Goal: Task Accomplishment & Management: Manage account settings

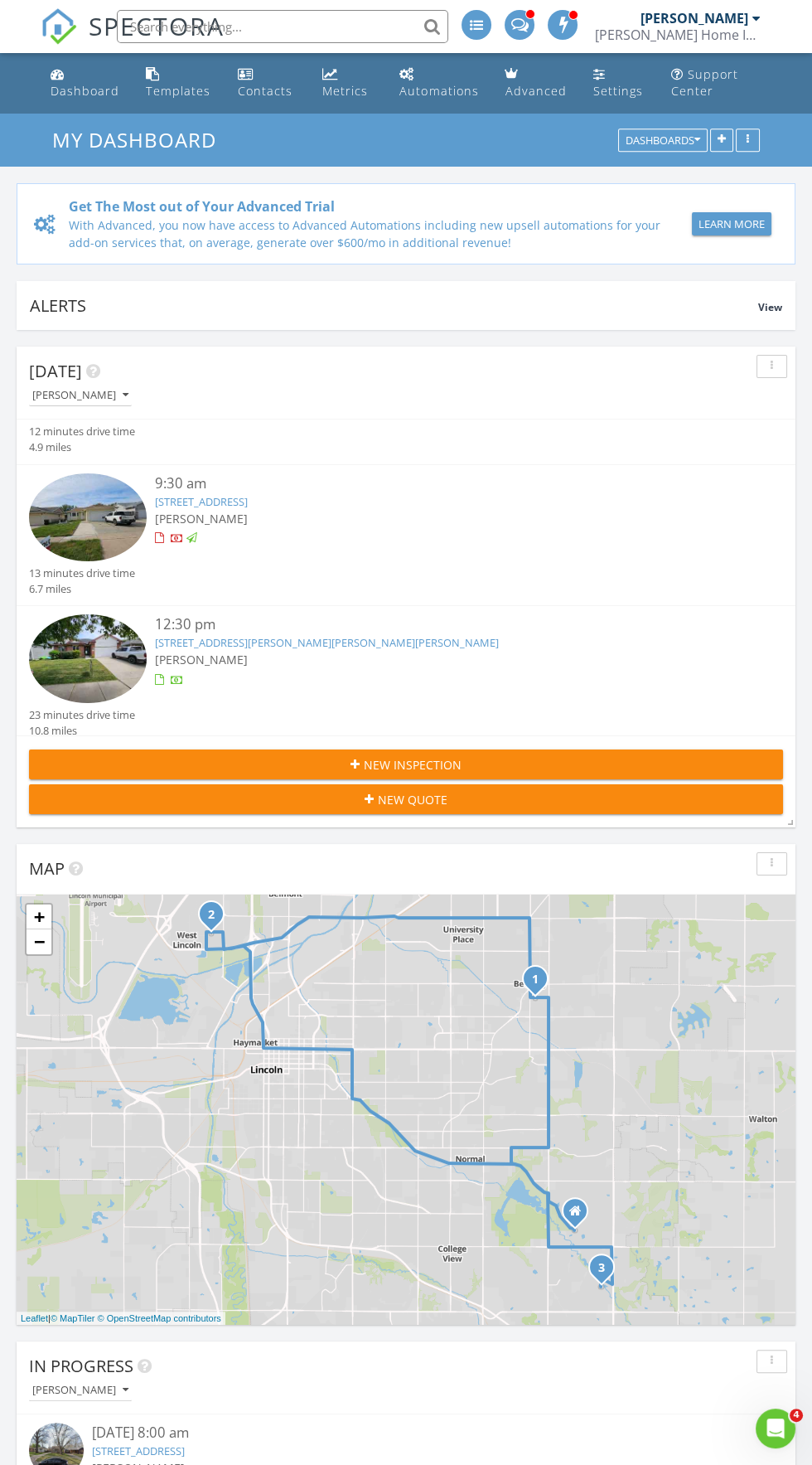
scroll to position [135, 0]
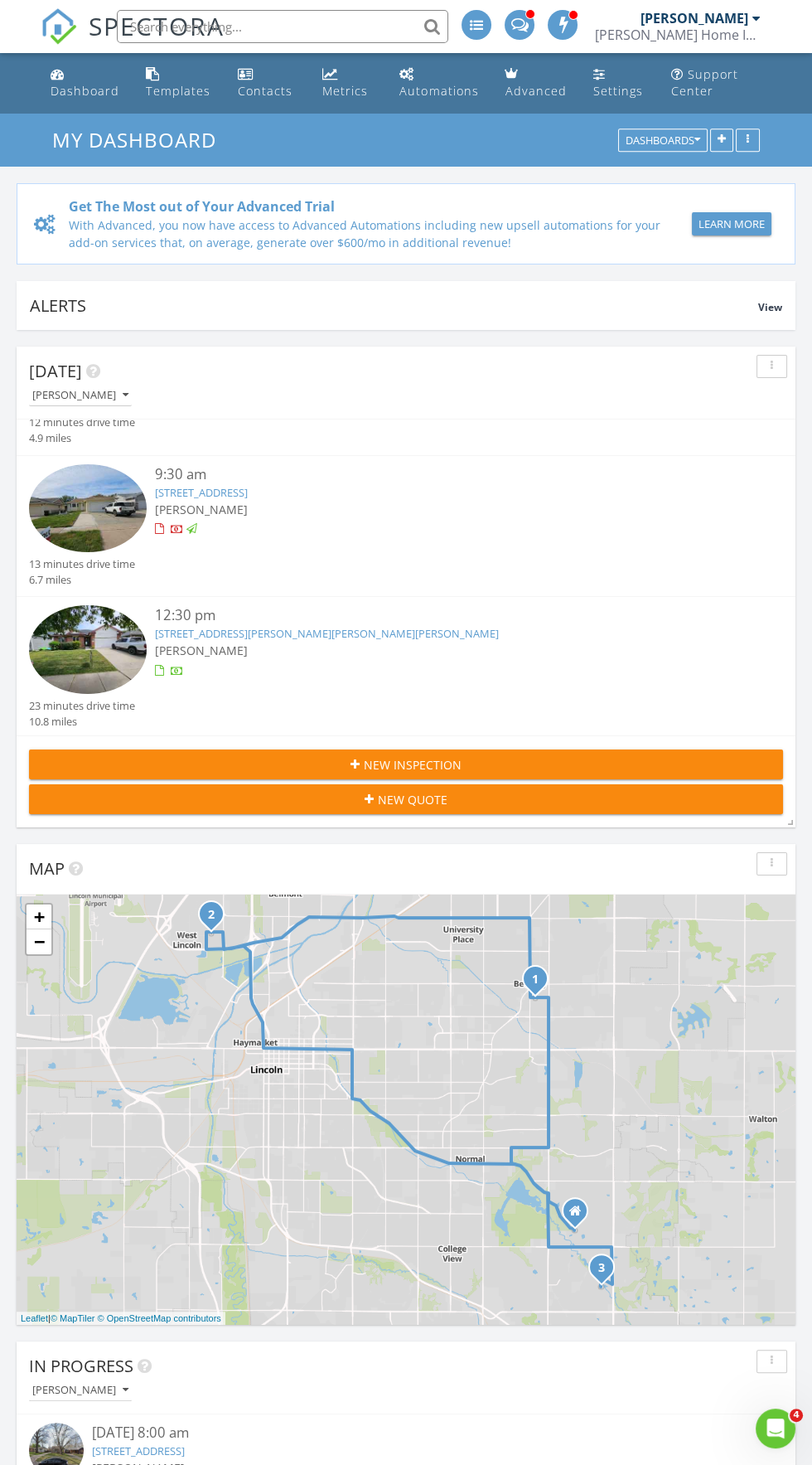
click at [248, 495] on link "235 W Belmont Ave, Lincoln, NE 68521" at bounding box center [201, 492] width 92 height 15
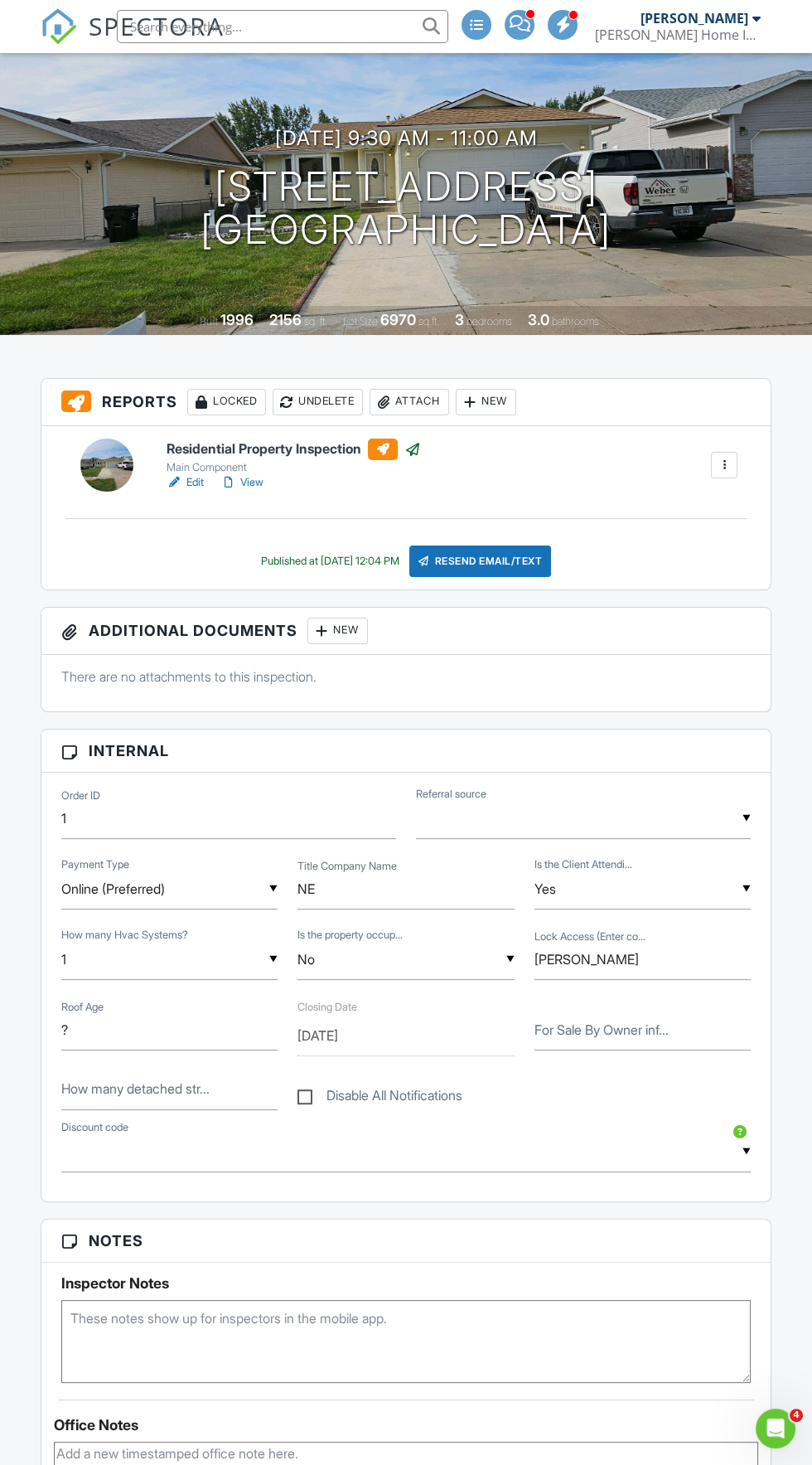
scroll to position [101, 0]
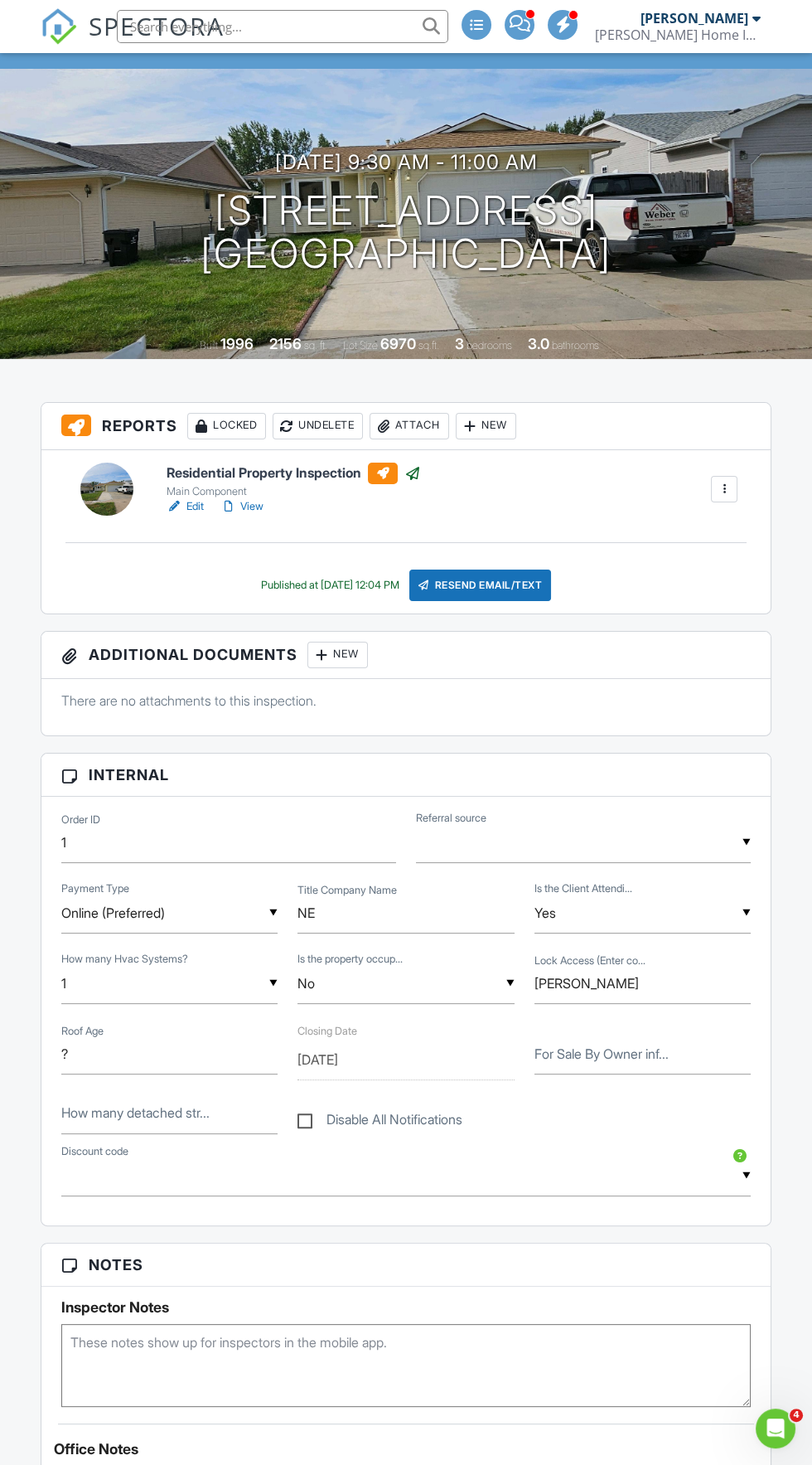
click at [228, 507] on div at bounding box center [228, 506] width 17 height 17
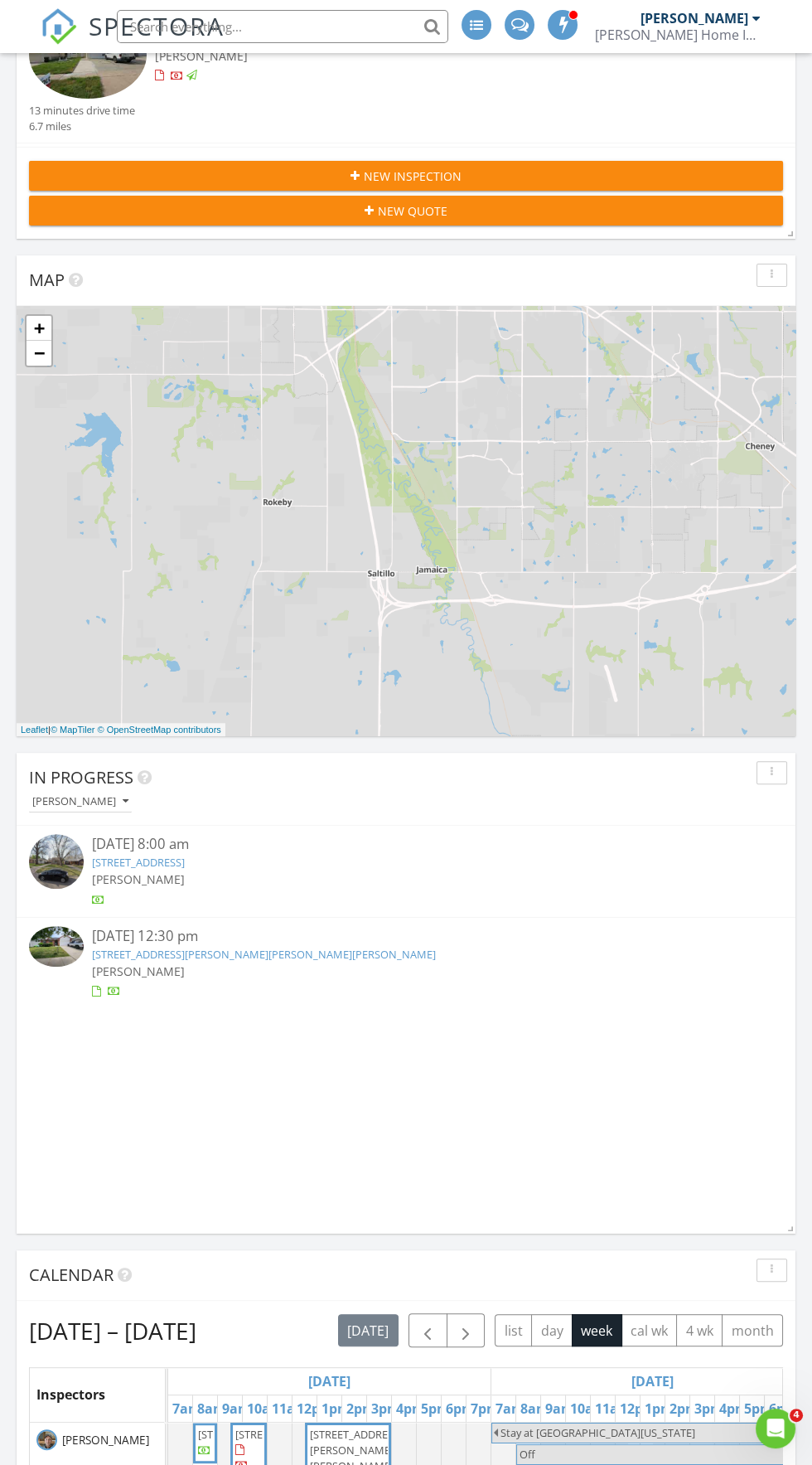
scroll to position [628, 0]
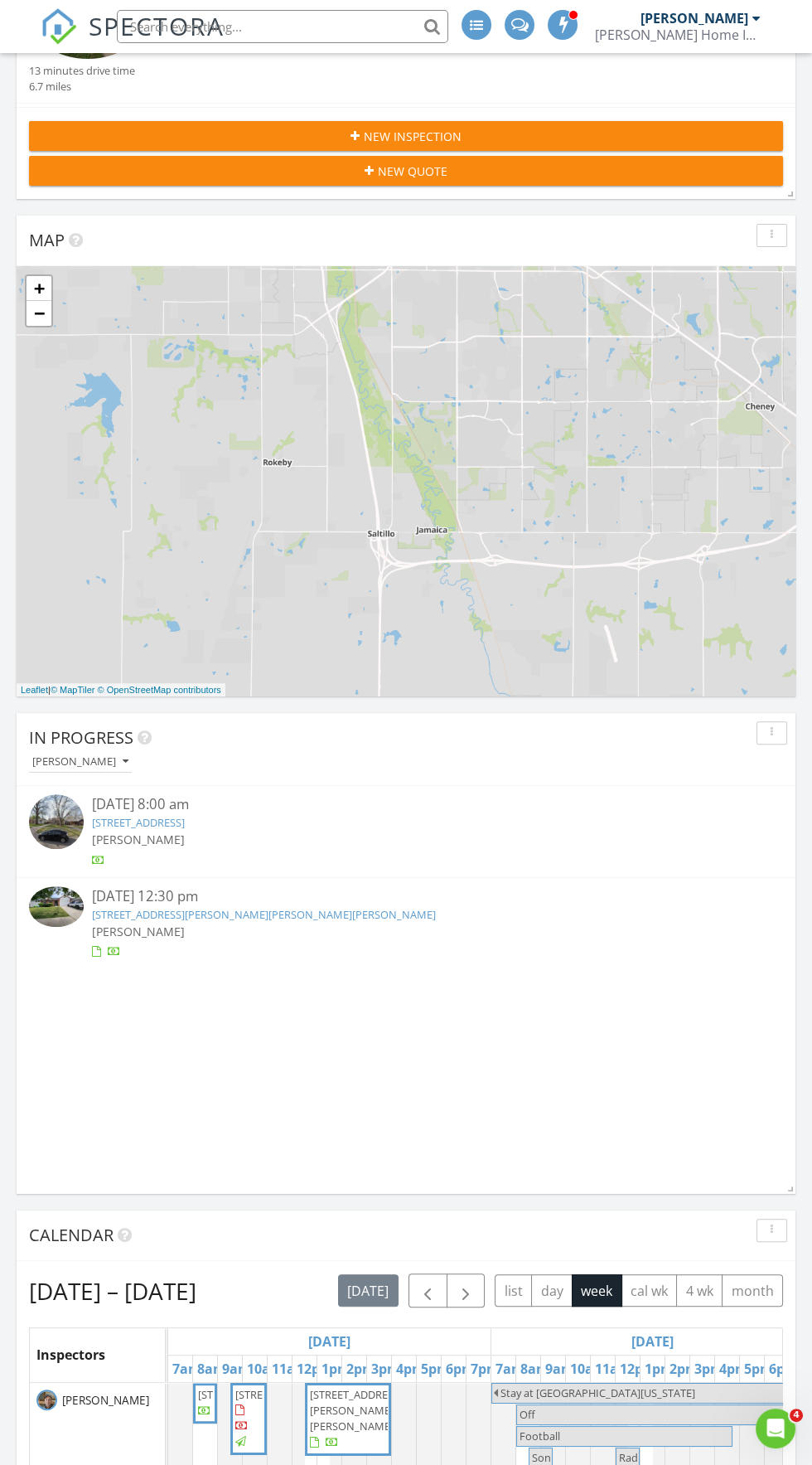
click at [251, 915] on link "5200 Betty Lou Blvd, Lincoln, NE 68516" at bounding box center [264, 914] width 344 height 15
click at [177, 912] on link "5200 Betty Lou Blvd, Lincoln, NE 68516" at bounding box center [264, 914] width 344 height 15
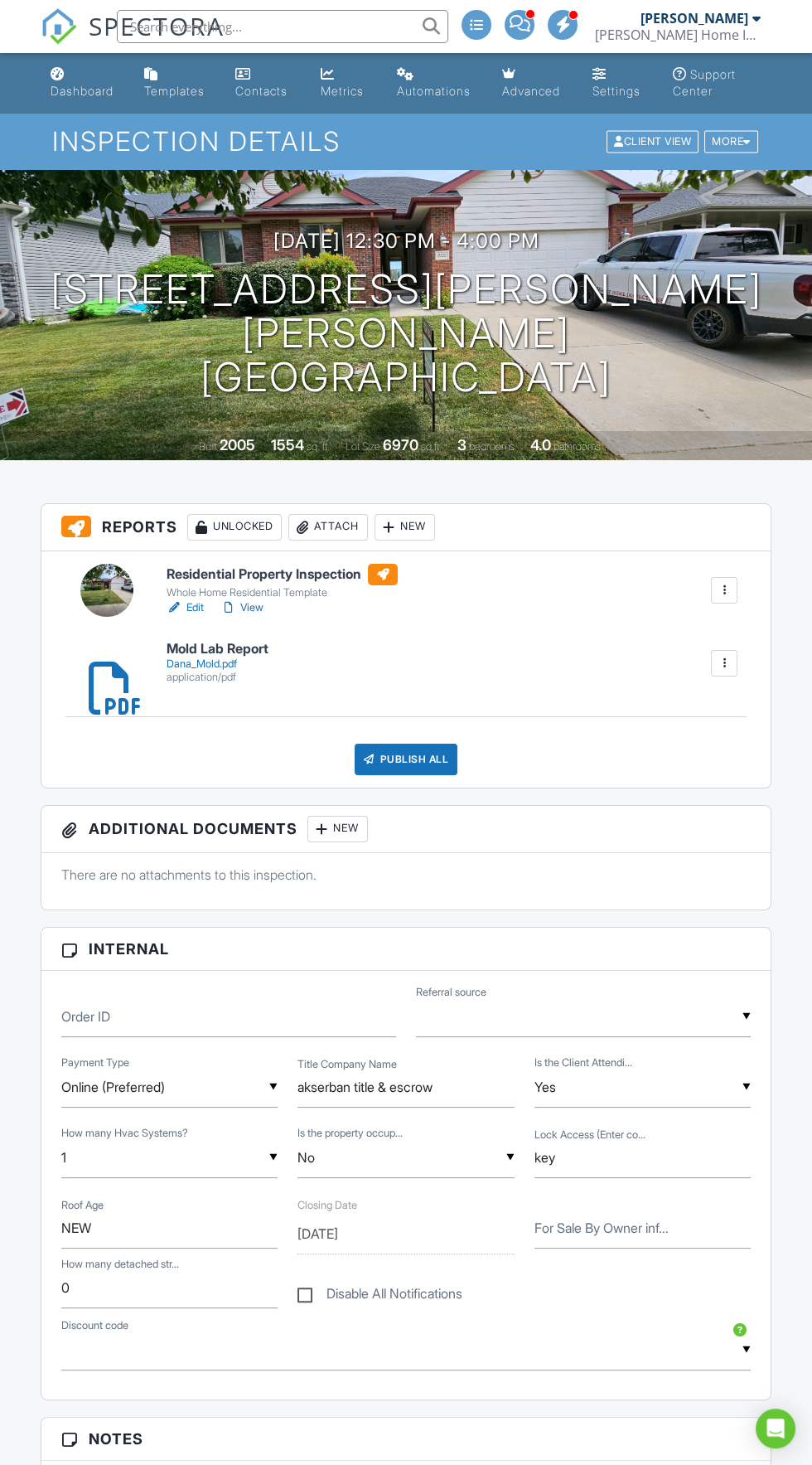
click at [334, 524] on div "Attach" at bounding box center [329, 527] width 80 height 27
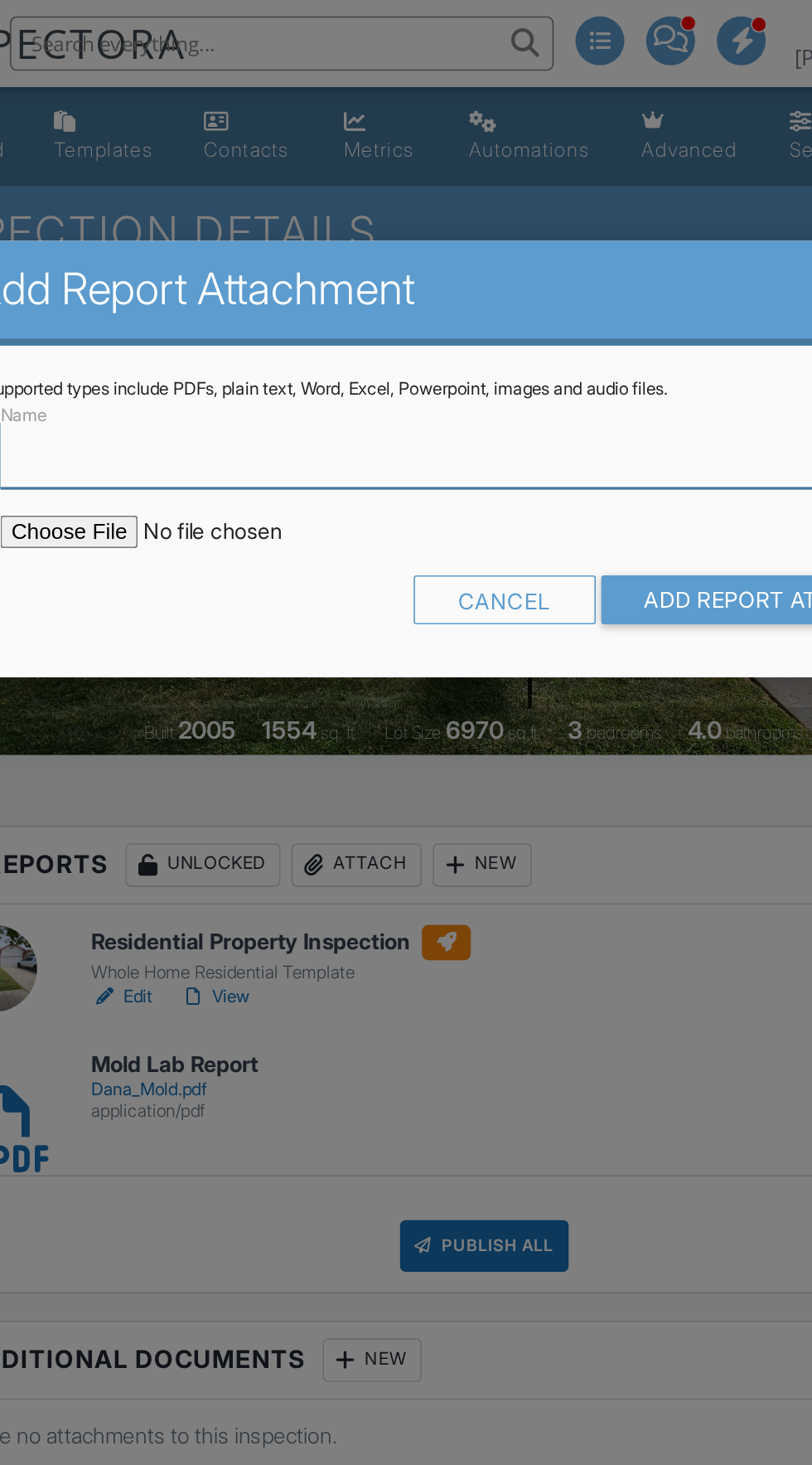
click at [155, 275] on input "Name" at bounding box center [406, 277] width 590 height 41
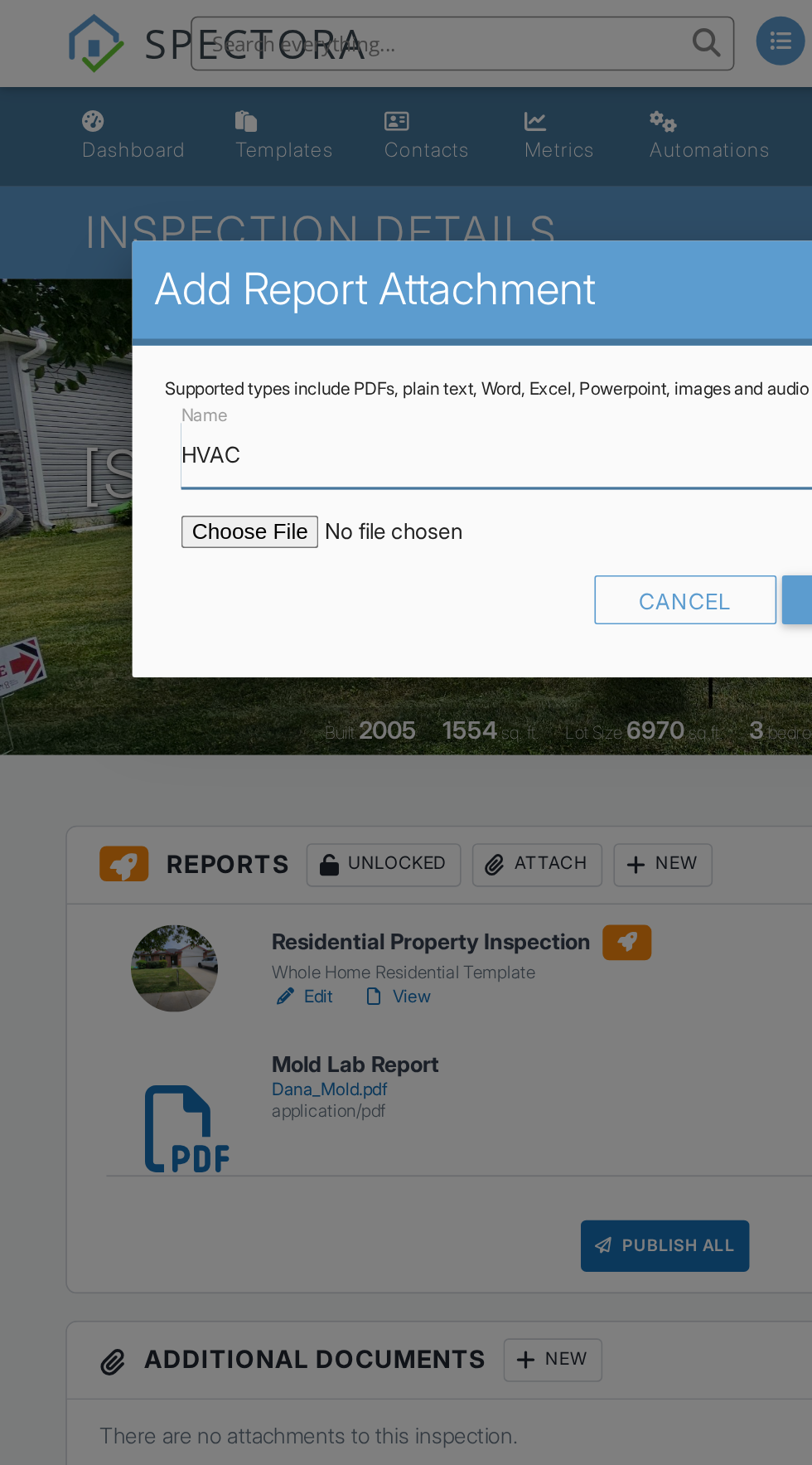
type input "HVAC"
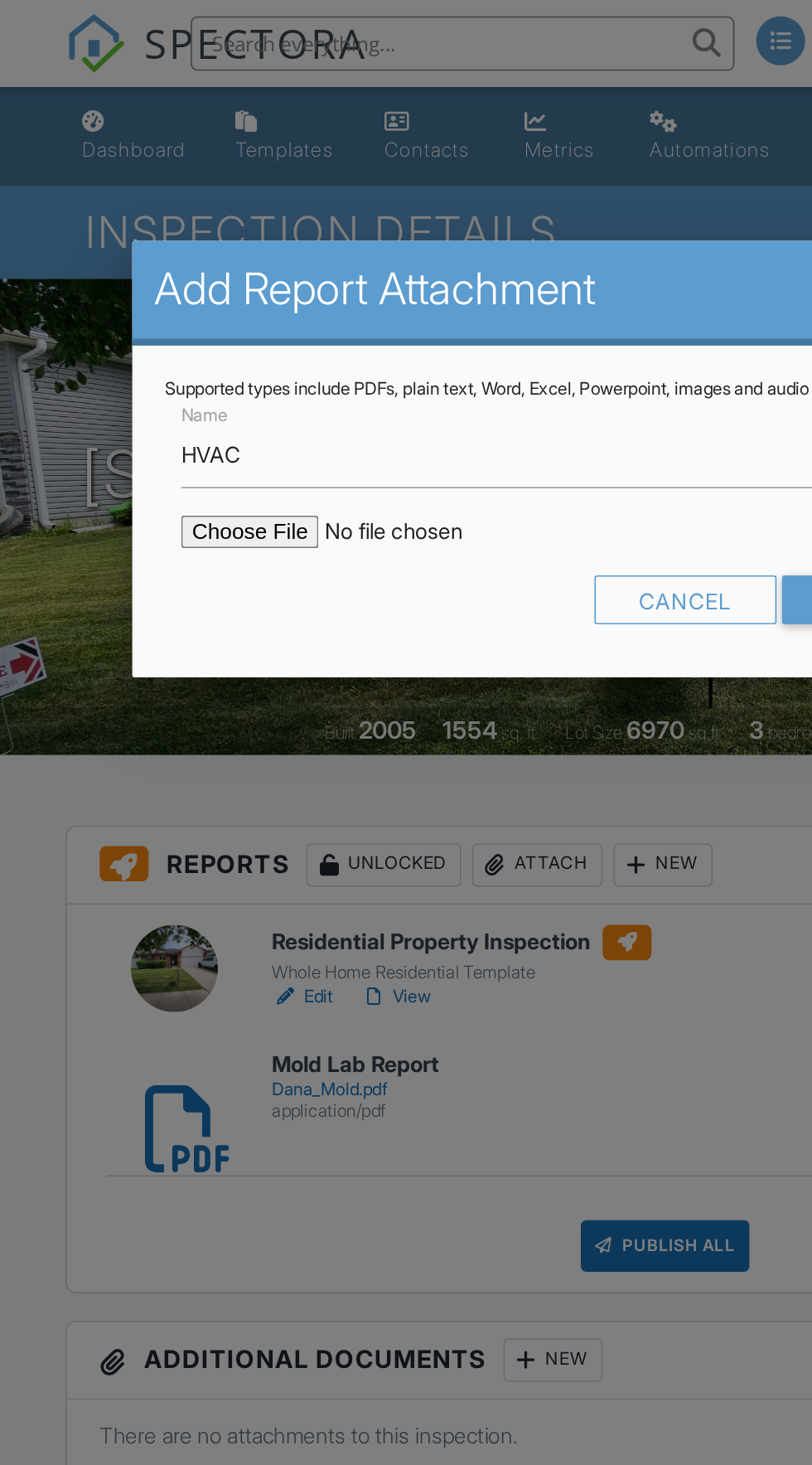
click at [161, 322] on input "file" at bounding box center [251, 324] width 282 height 20
type input "C:\fakepath\Realty Inspection - Gas Furnace -1 (23).pdf"
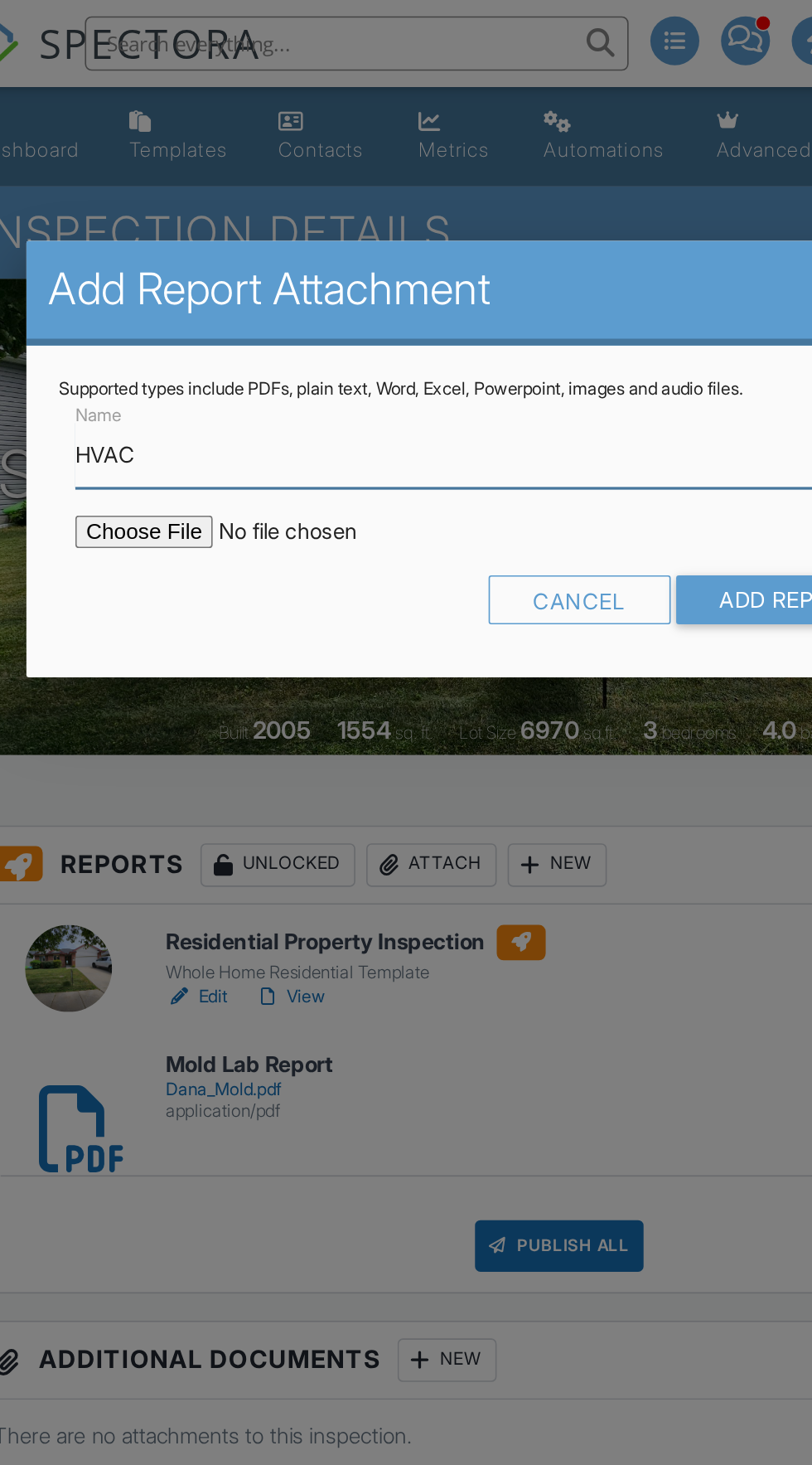
click at [248, 281] on input "HVAC" at bounding box center [406, 277] width 590 height 41
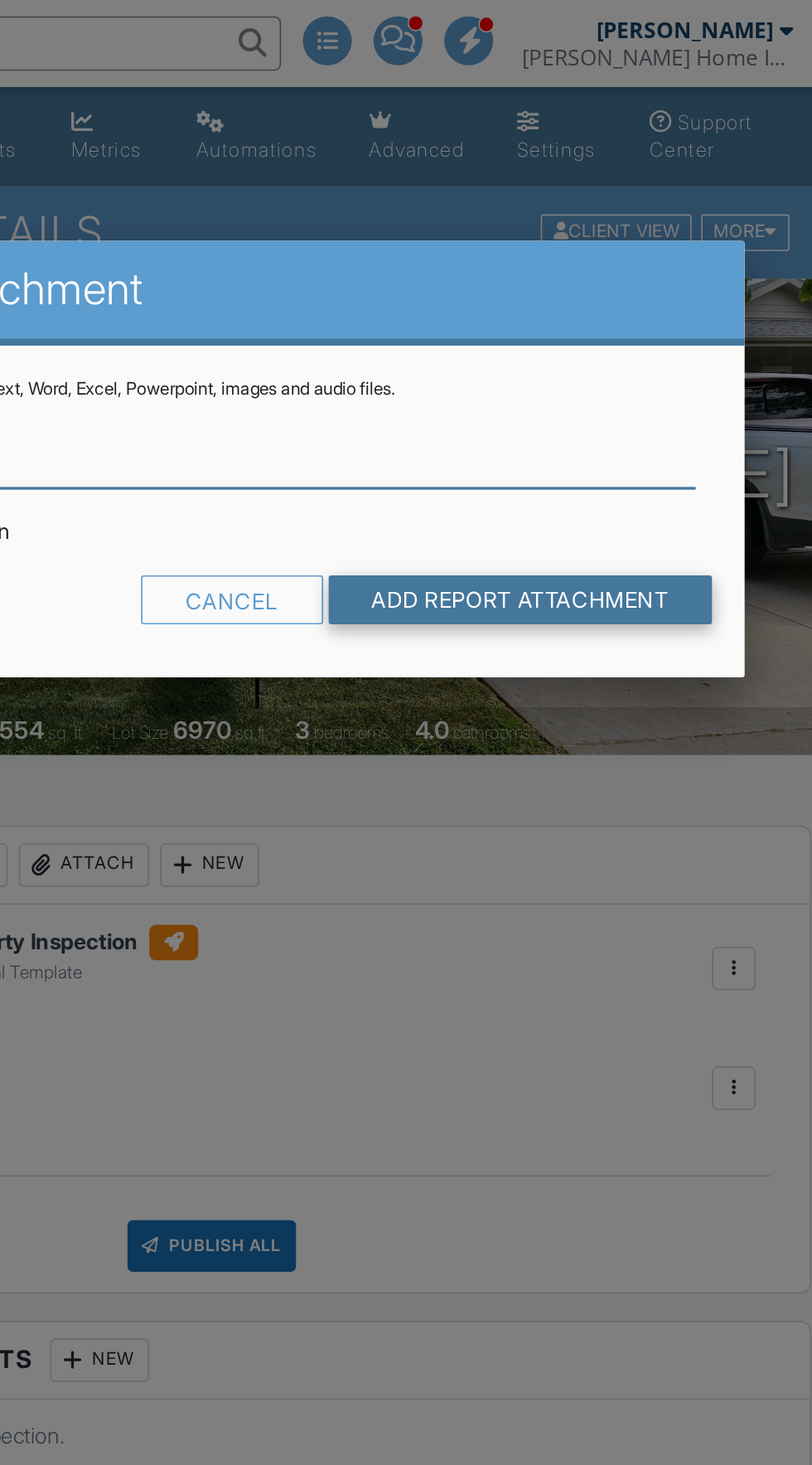
type input "HVAC furnace"
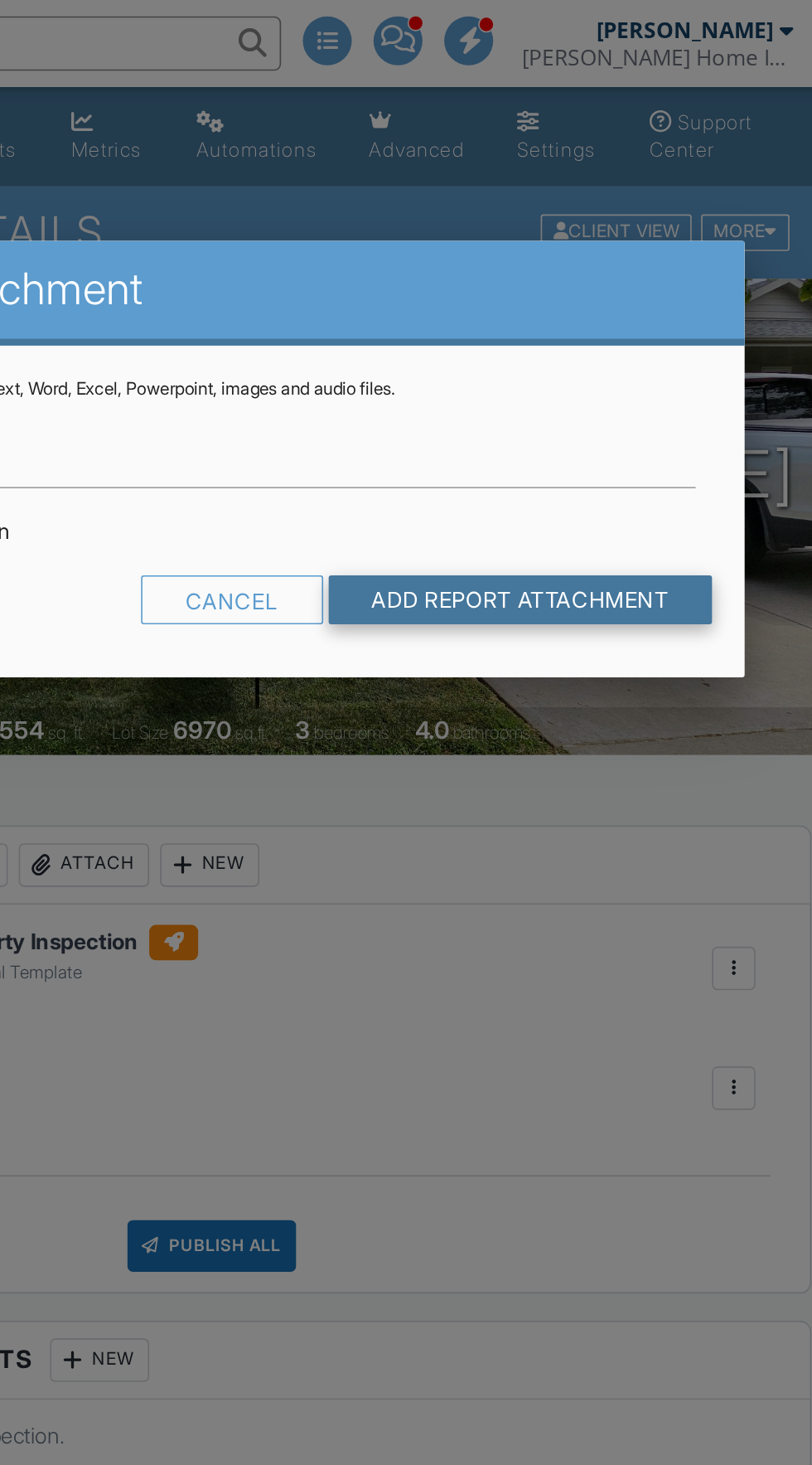
click at [612, 363] on input "Add Report Attachment" at bounding box center [594, 366] width 235 height 30
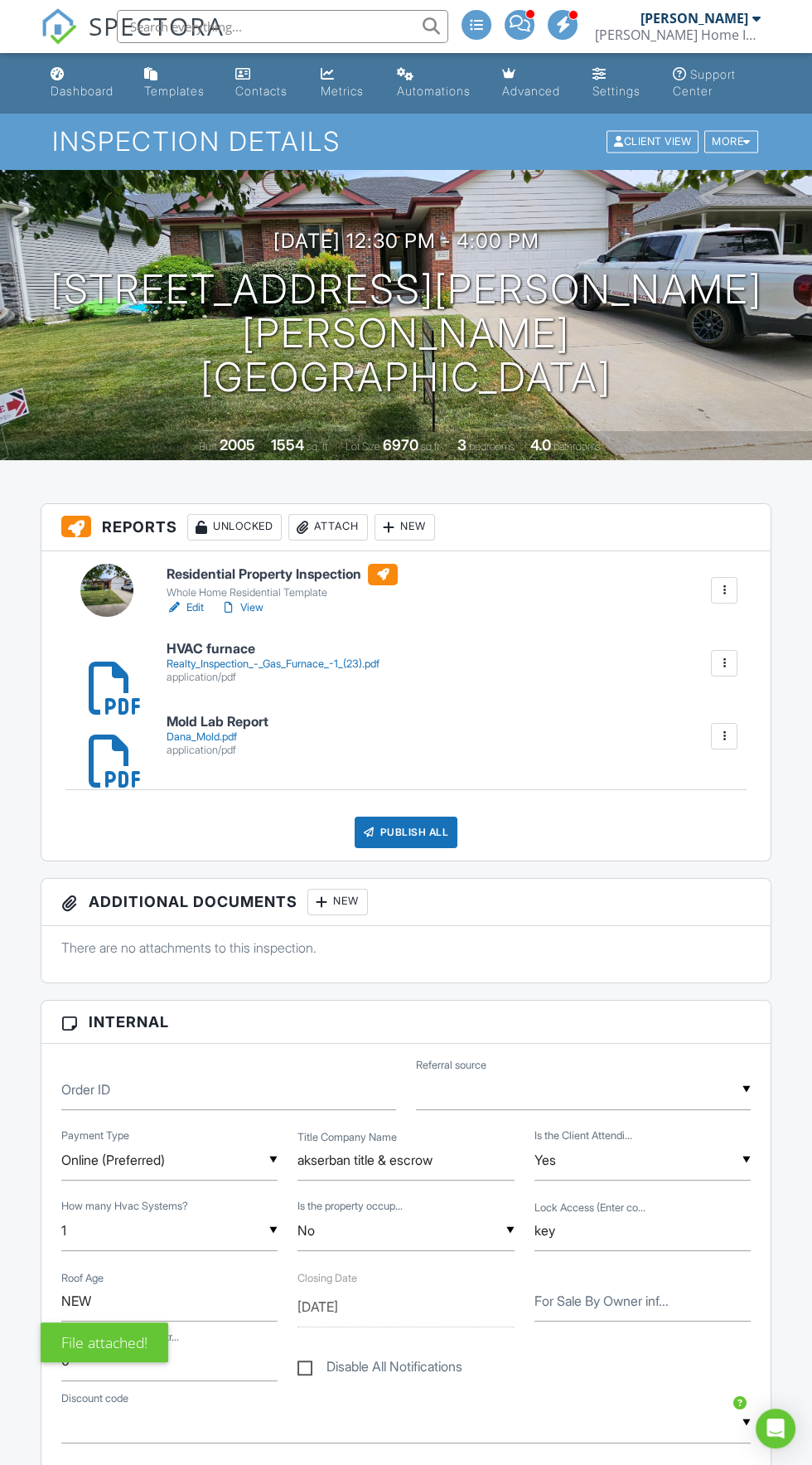
click at [338, 525] on div "Attach" at bounding box center [329, 527] width 80 height 27
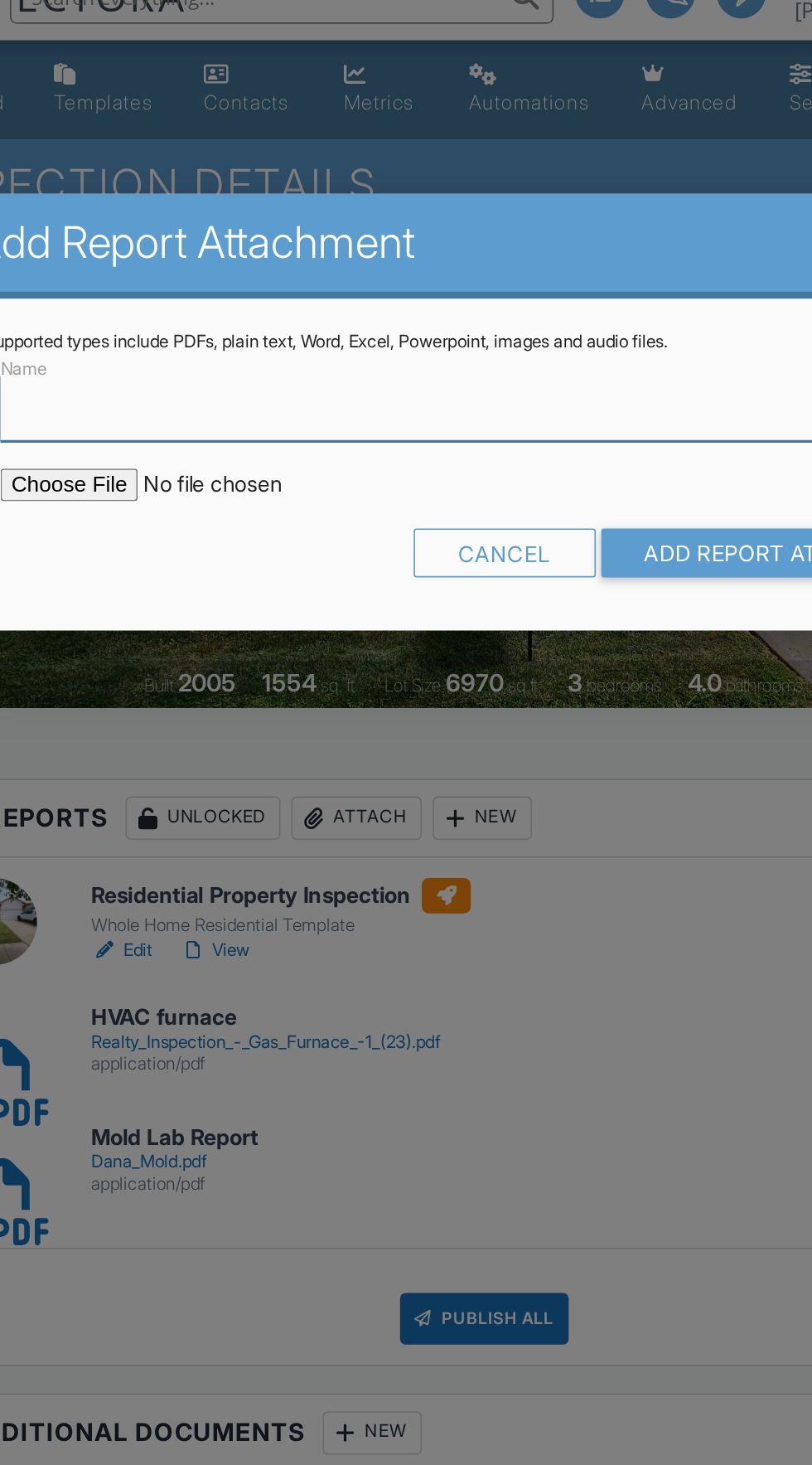
click at [384, 283] on input "Name" at bounding box center [406, 277] width 590 height 41
type input "HVAC AC"
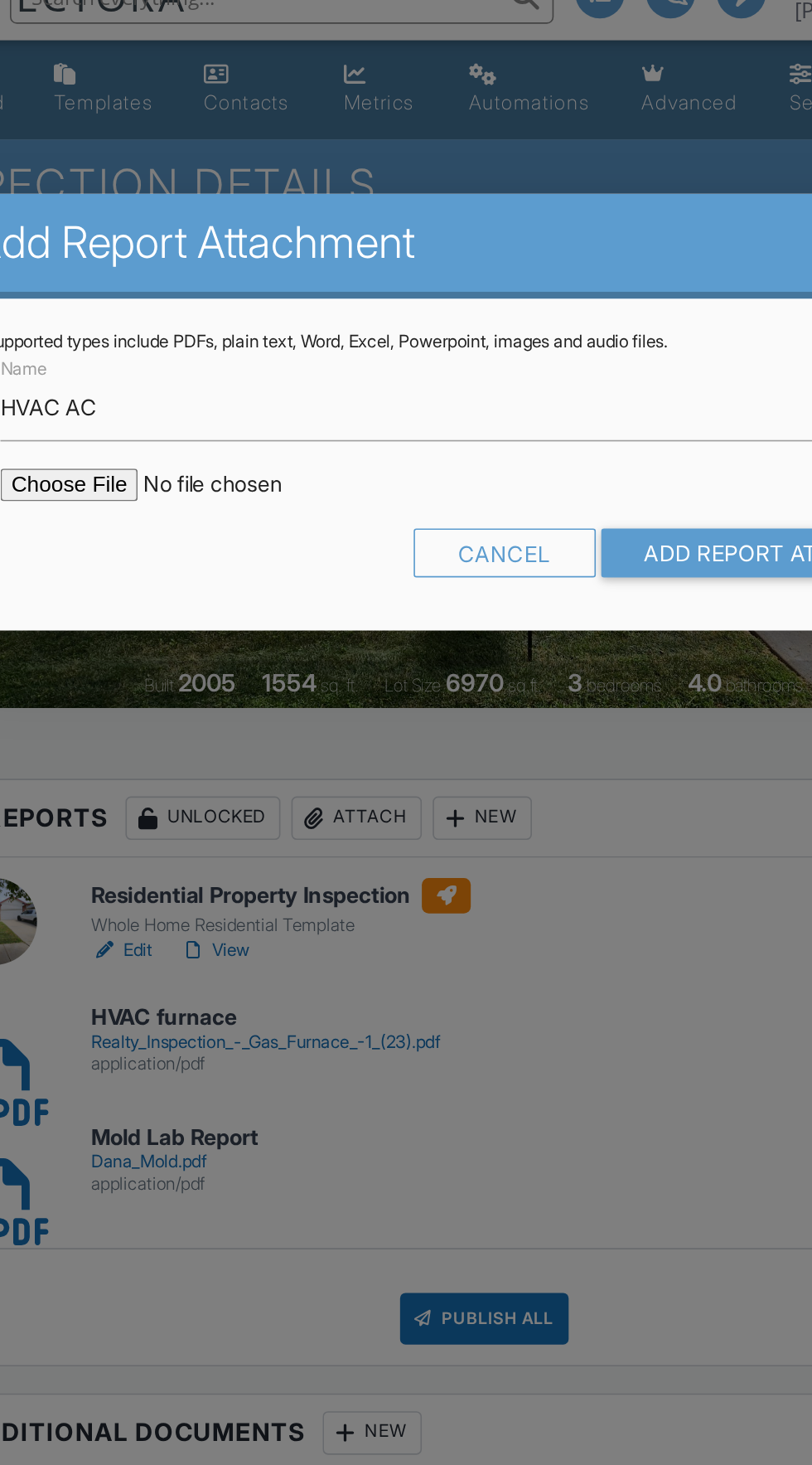
click at [162, 330] on input "file" at bounding box center [251, 324] width 282 height 20
type input "C:\fakepath\Realty Inspection - Air Conditioner -1 (14).pdf"
click at [562, 363] on input "Add Report Attachment" at bounding box center [594, 366] width 235 height 30
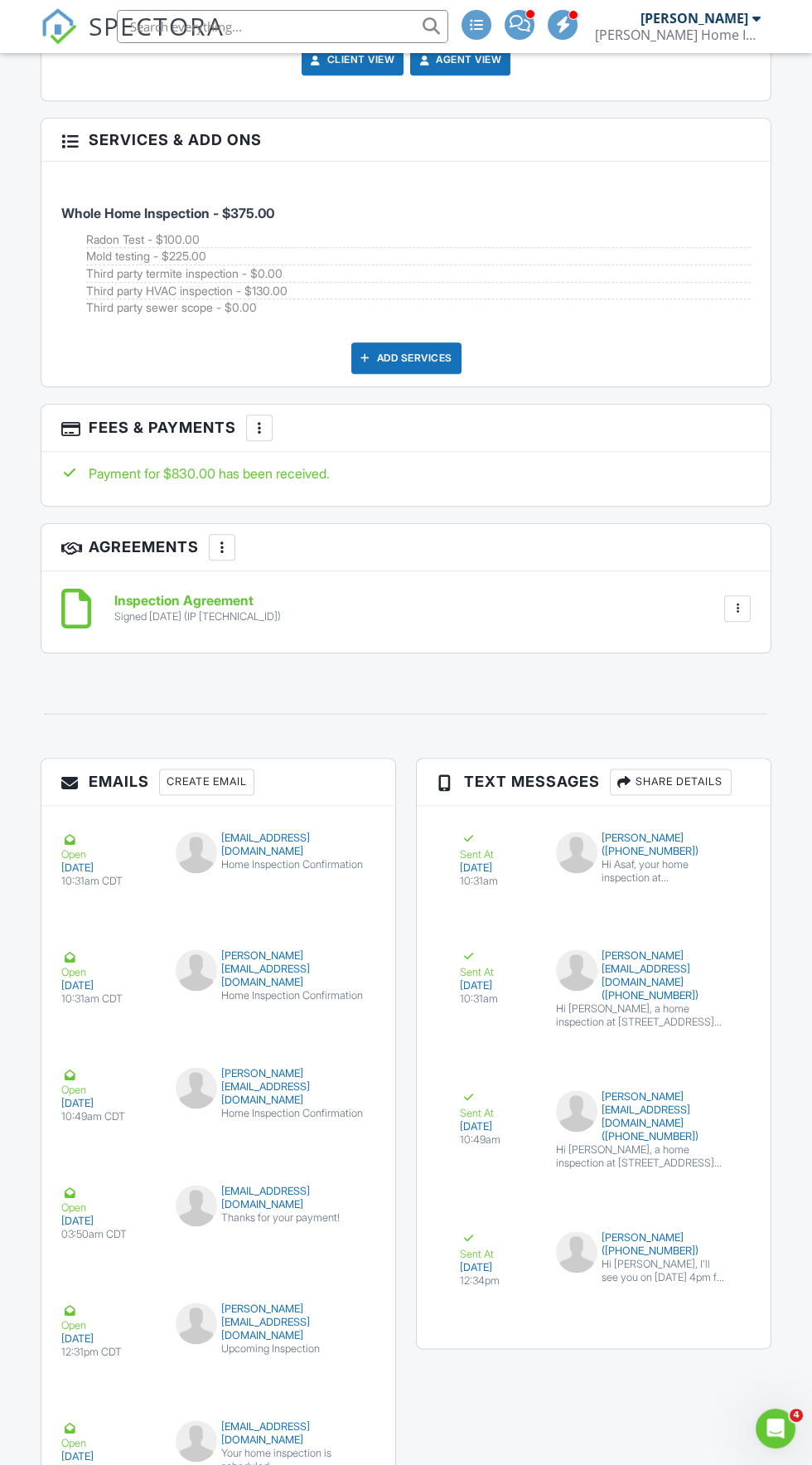
scroll to position [2751, 0]
click at [773, 1426] on icon "Open Intercom Messenger" at bounding box center [774, 1426] width 28 height 28
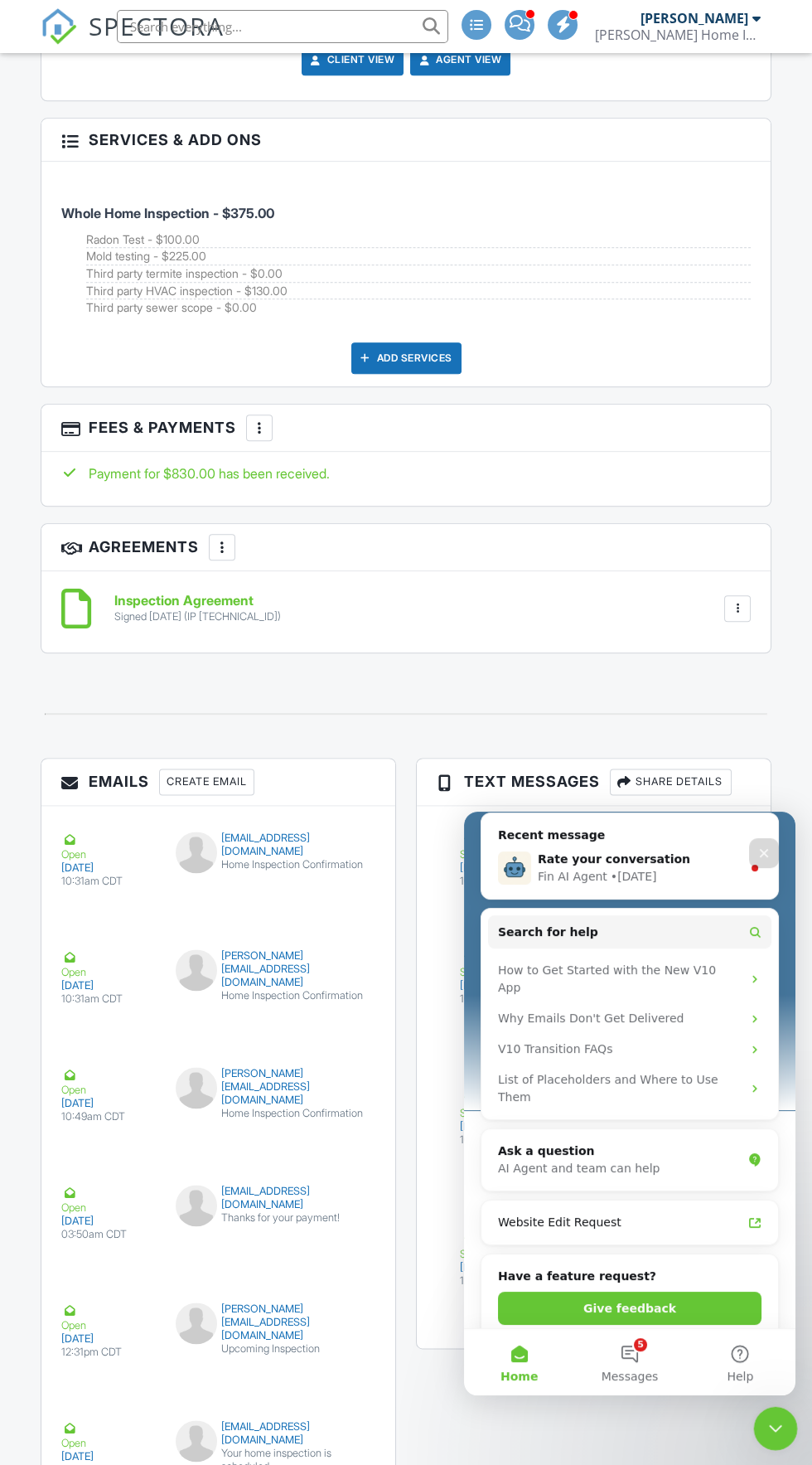
scroll to position [216, 0]
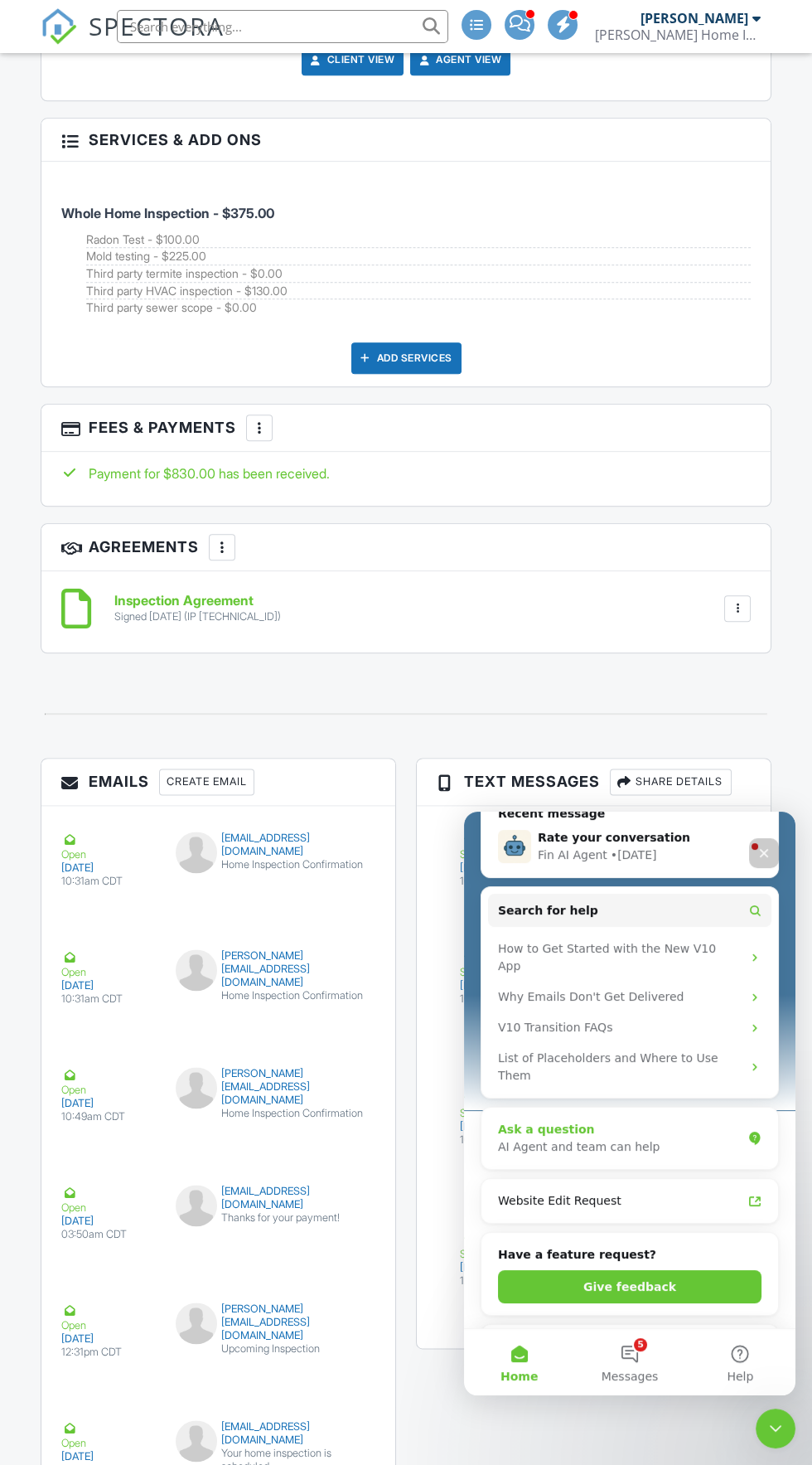
click at [616, 1138] on div "AI Agent and team can help" at bounding box center [620, 1147] width 243 height 18
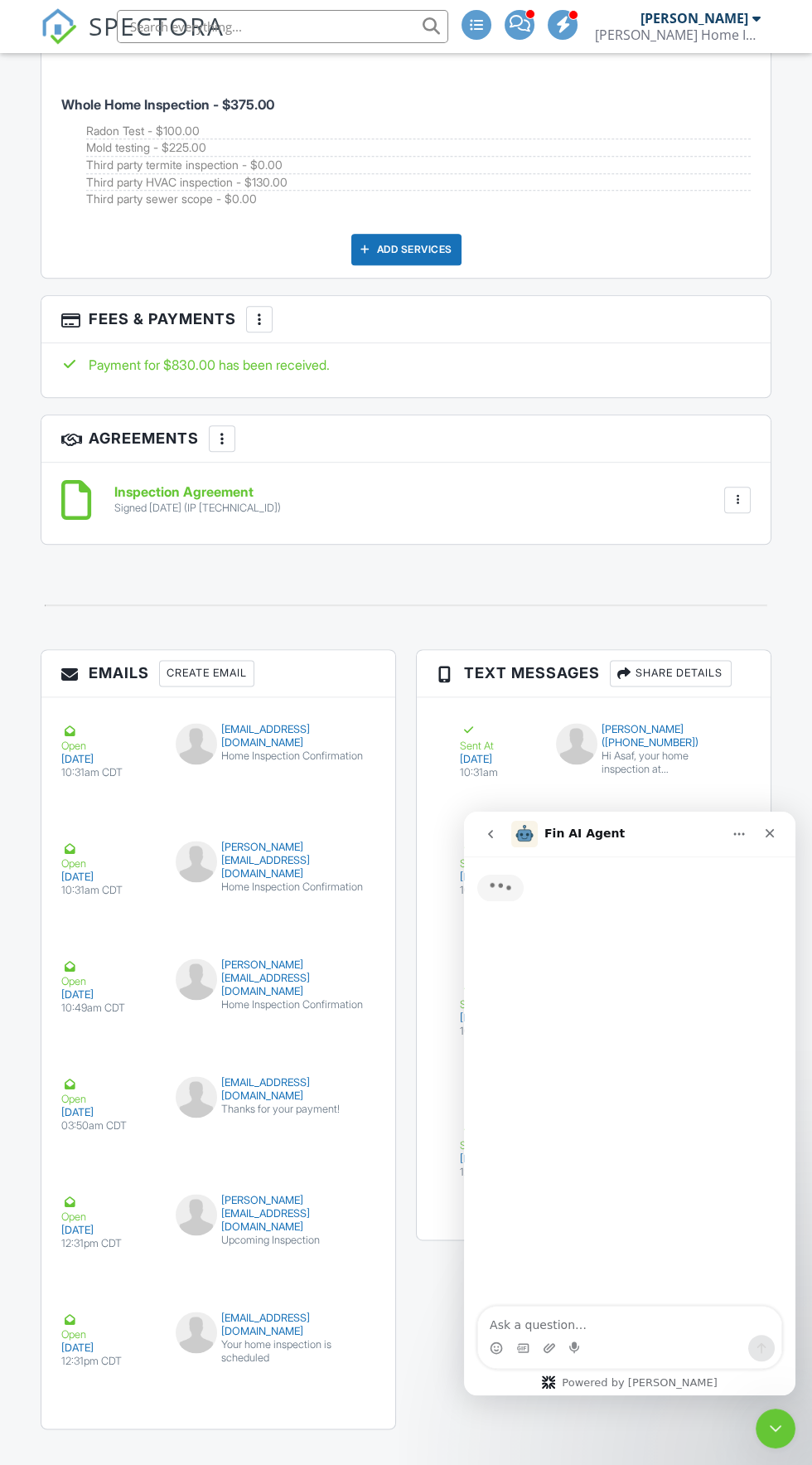
scroll to position [2861, 0]
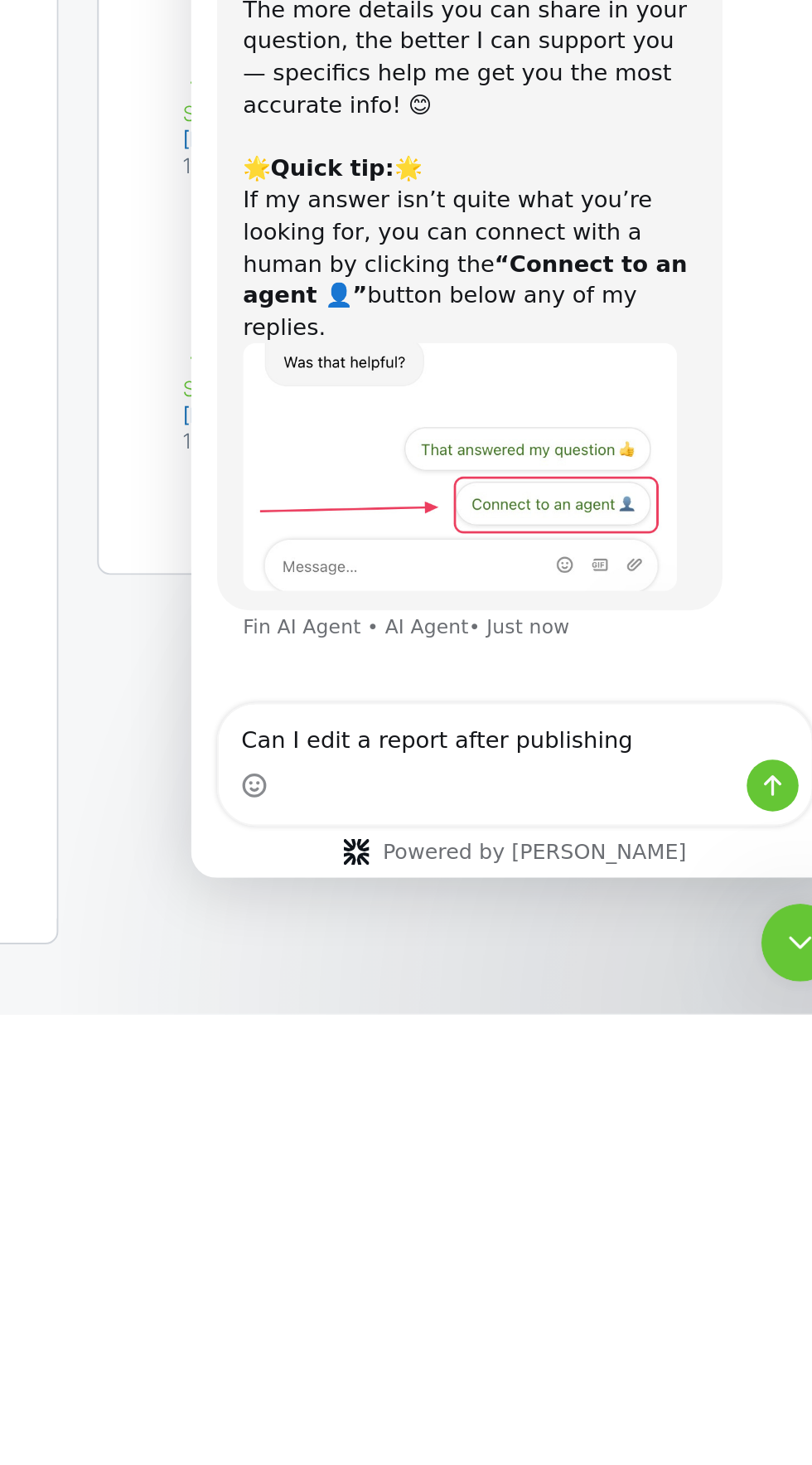
type textarea "Can I edit a report after publishing"
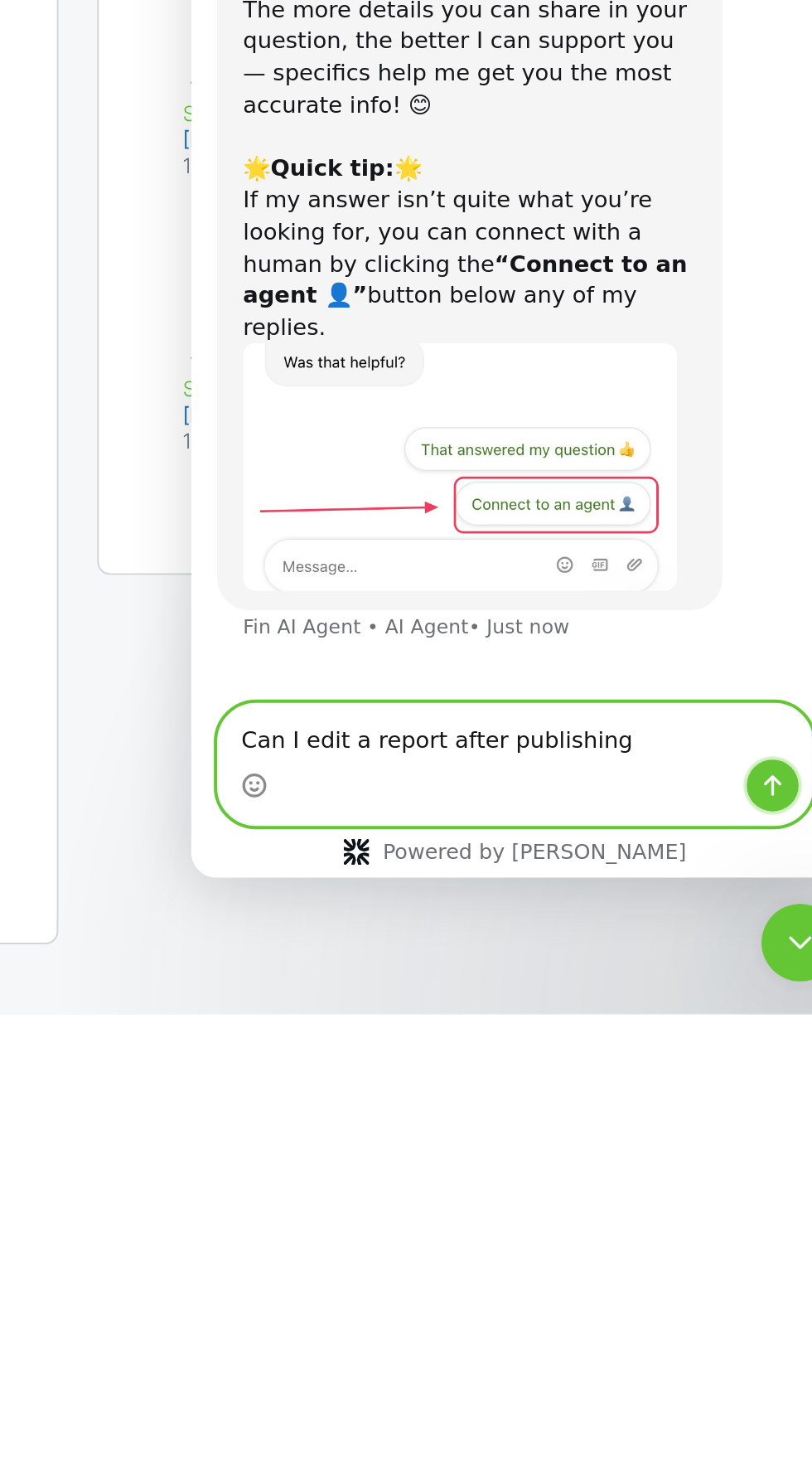
click at [489, 276] on icon "Send a message…" at bounding box center [489, 274] width 9 height 11
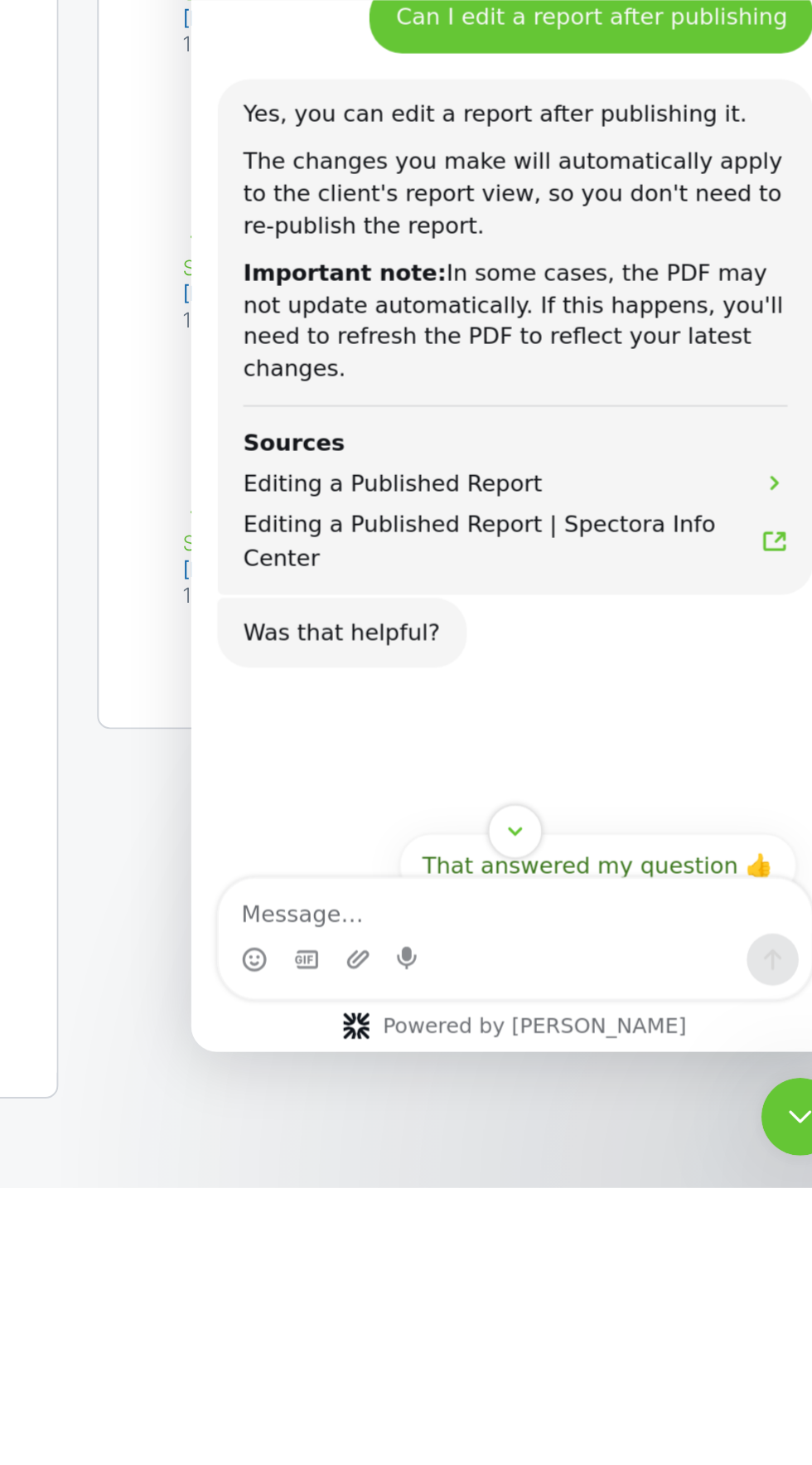
scroll to position [2870, 0]
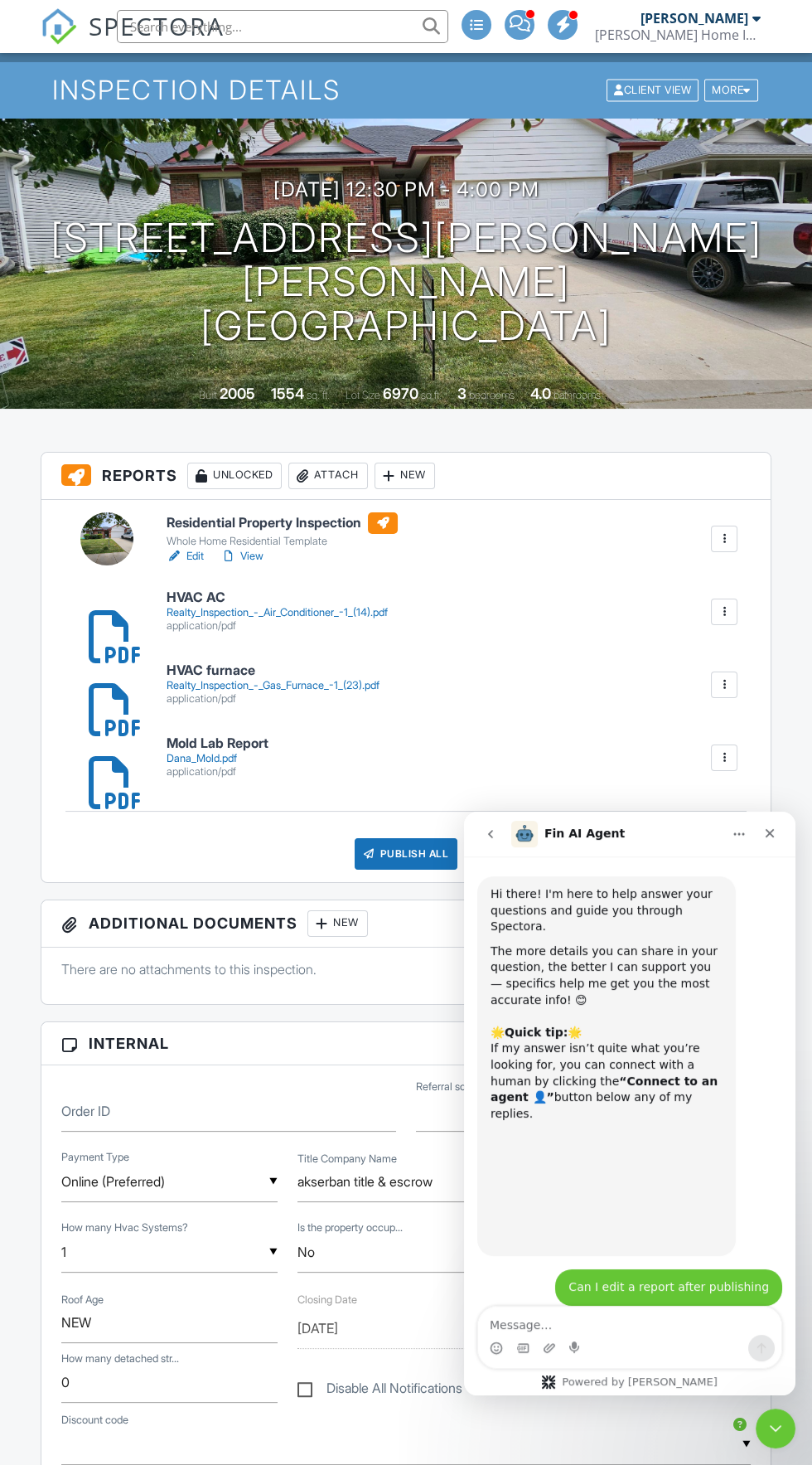
scroll to position [364, 0]
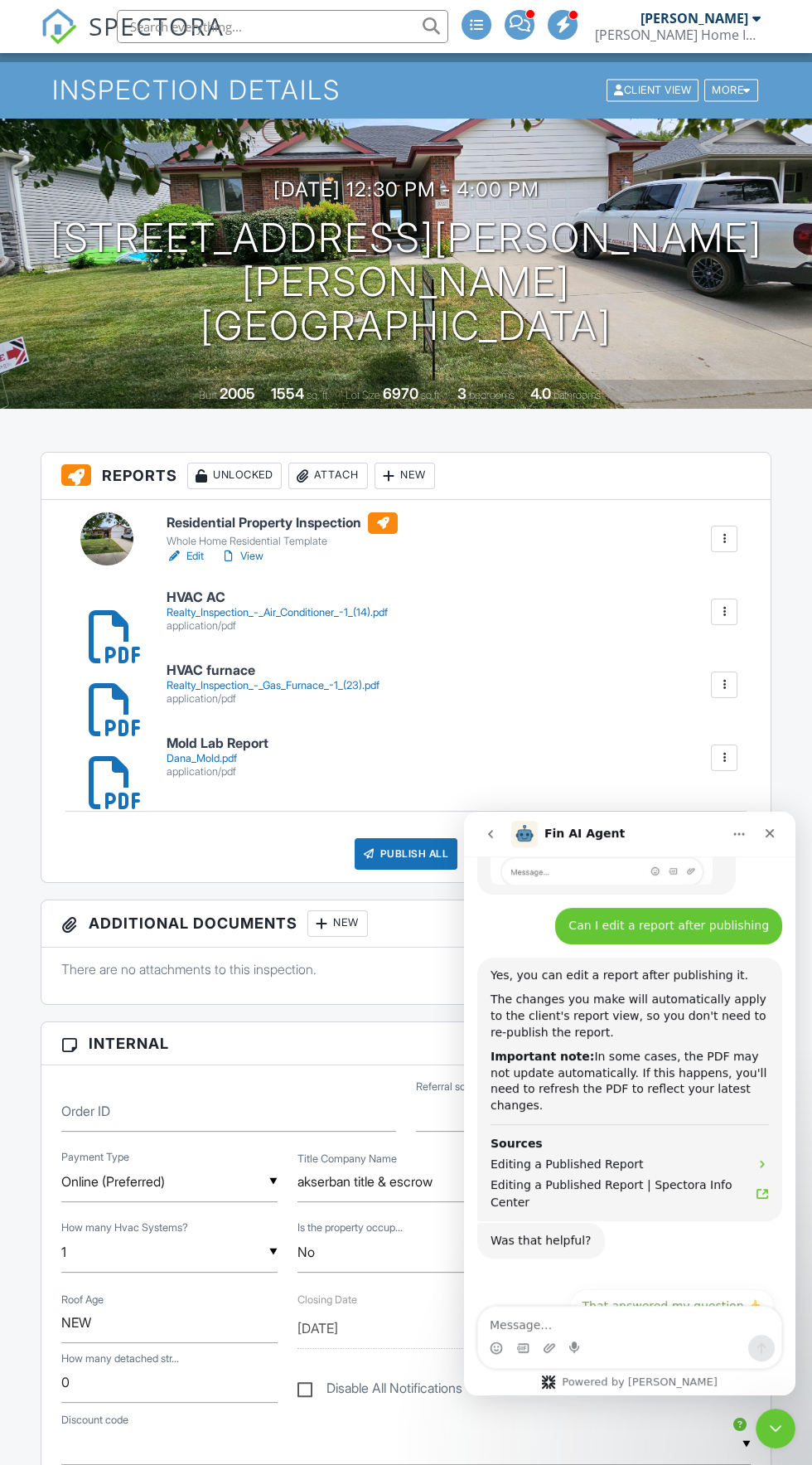
click at [604, 458] on h3 "Reports Unlocked Attach New" at bounding box center [406, 475] width 729 height 47
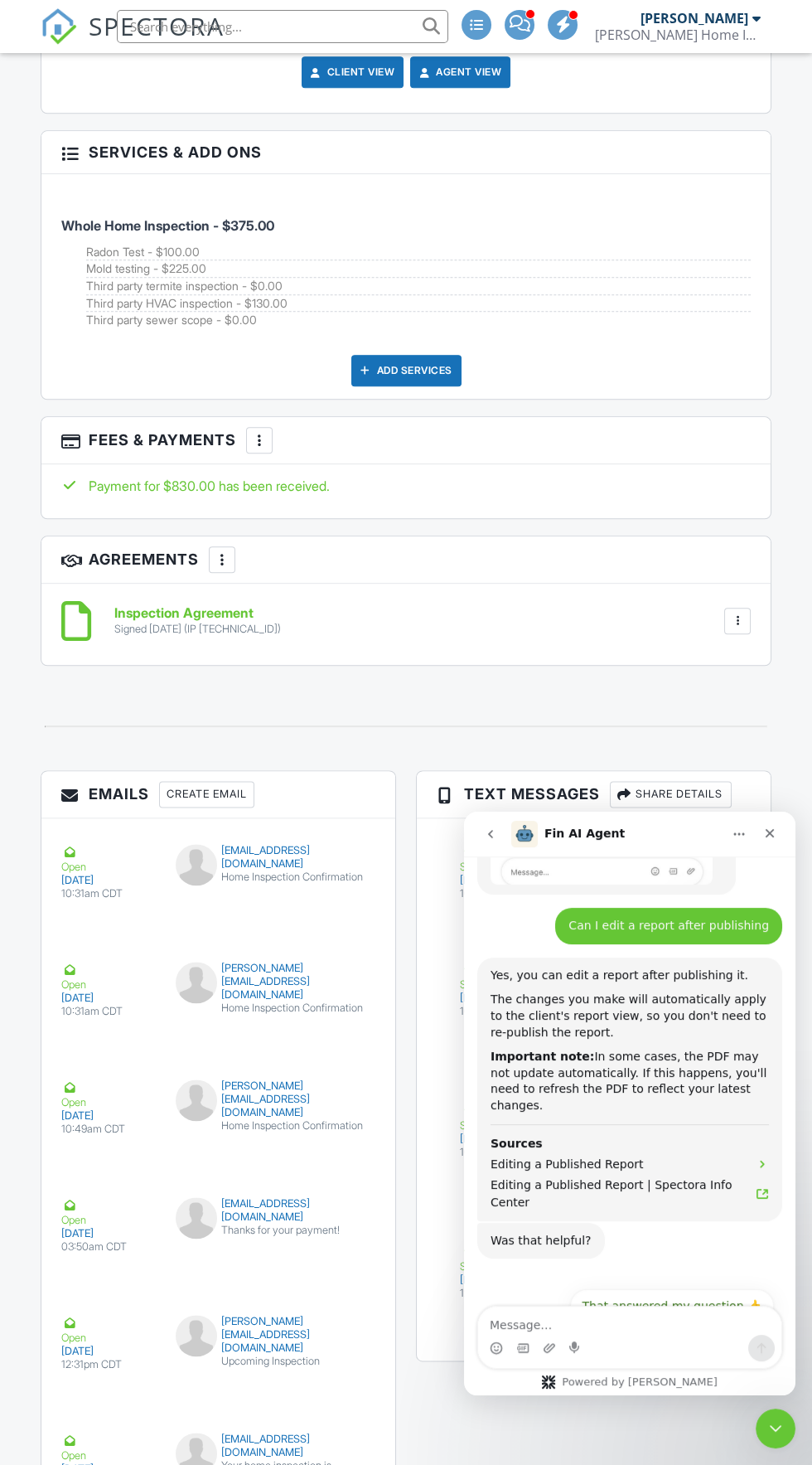
scroll to position [2751, 0]
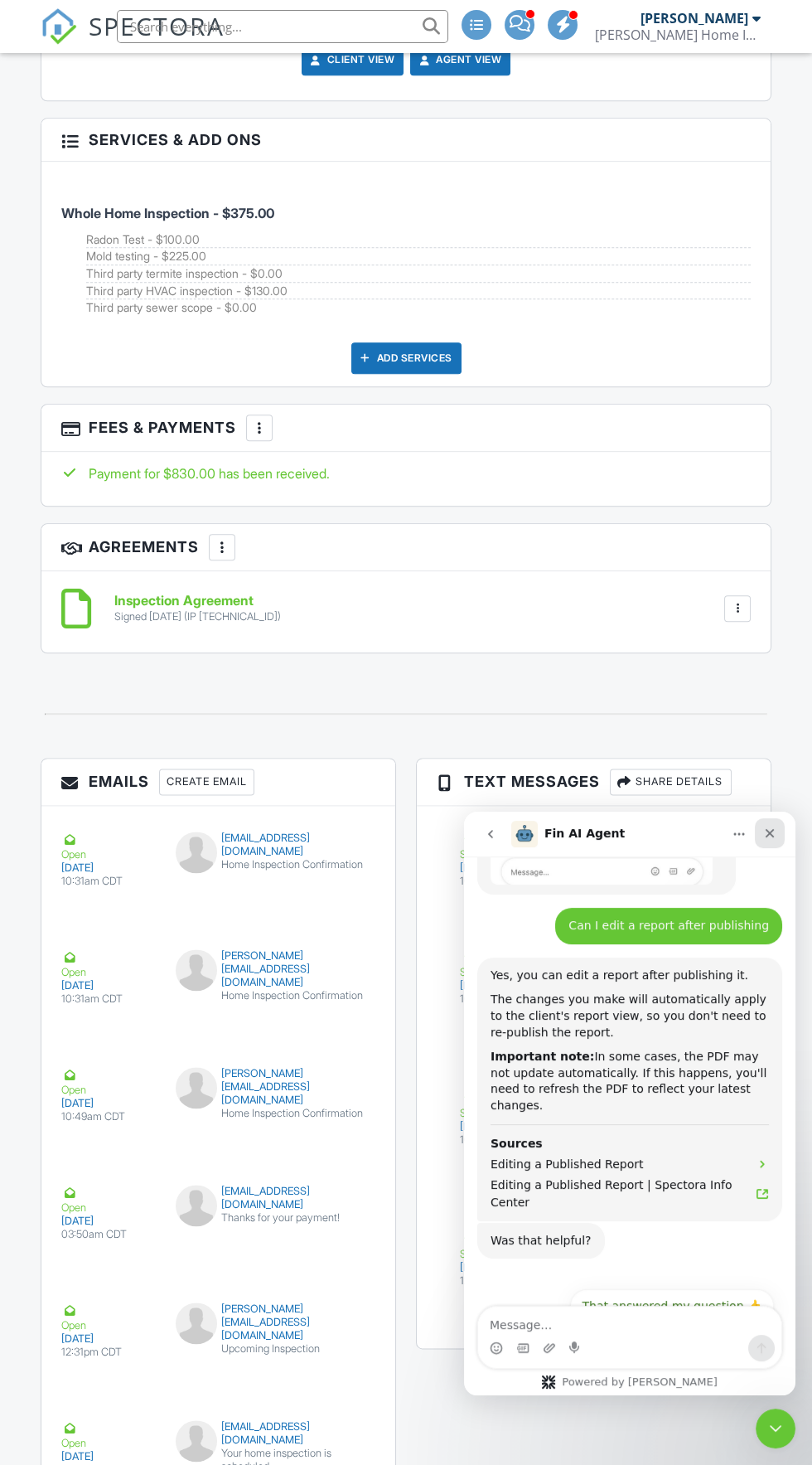
click at [770, 833] on icon "Close" at bounding box center [770, 833] width 9 height 9
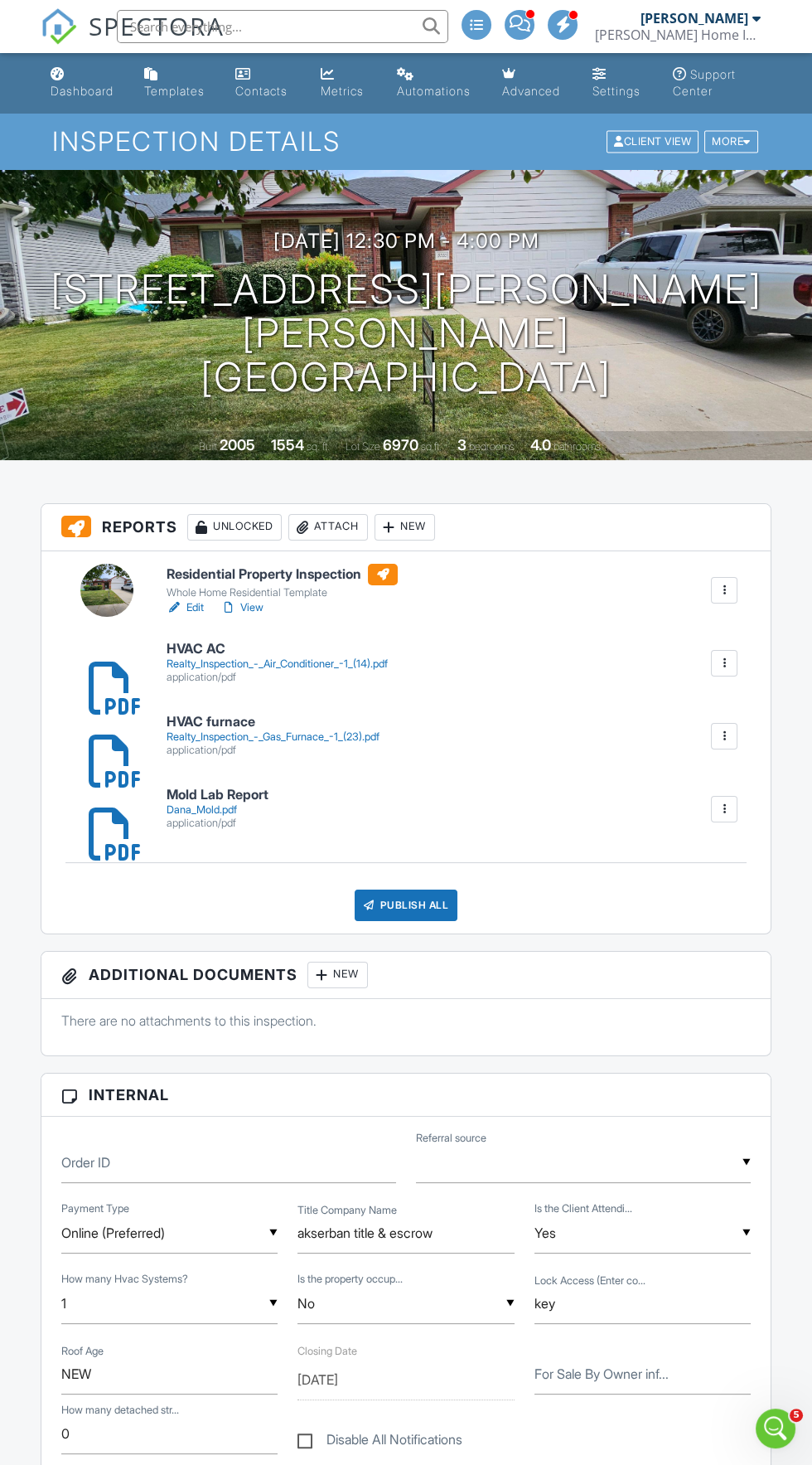
scroll to position [364, 0]
click at [311, 525] on div at bounding box center [302, 527] width 17 height 17
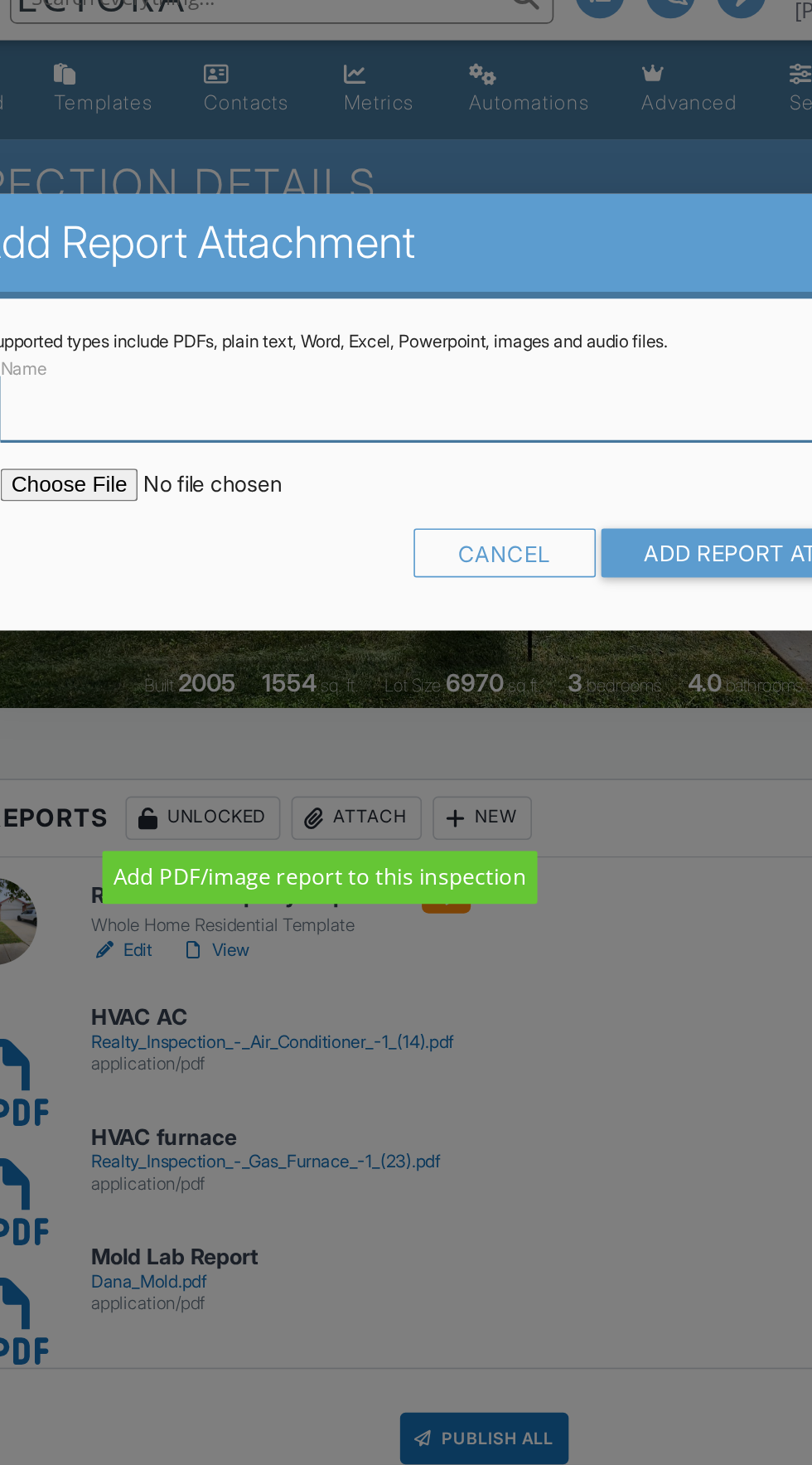
click at [368, 270] on input "Name" at bounding box center [406, 277] width 590 height 41
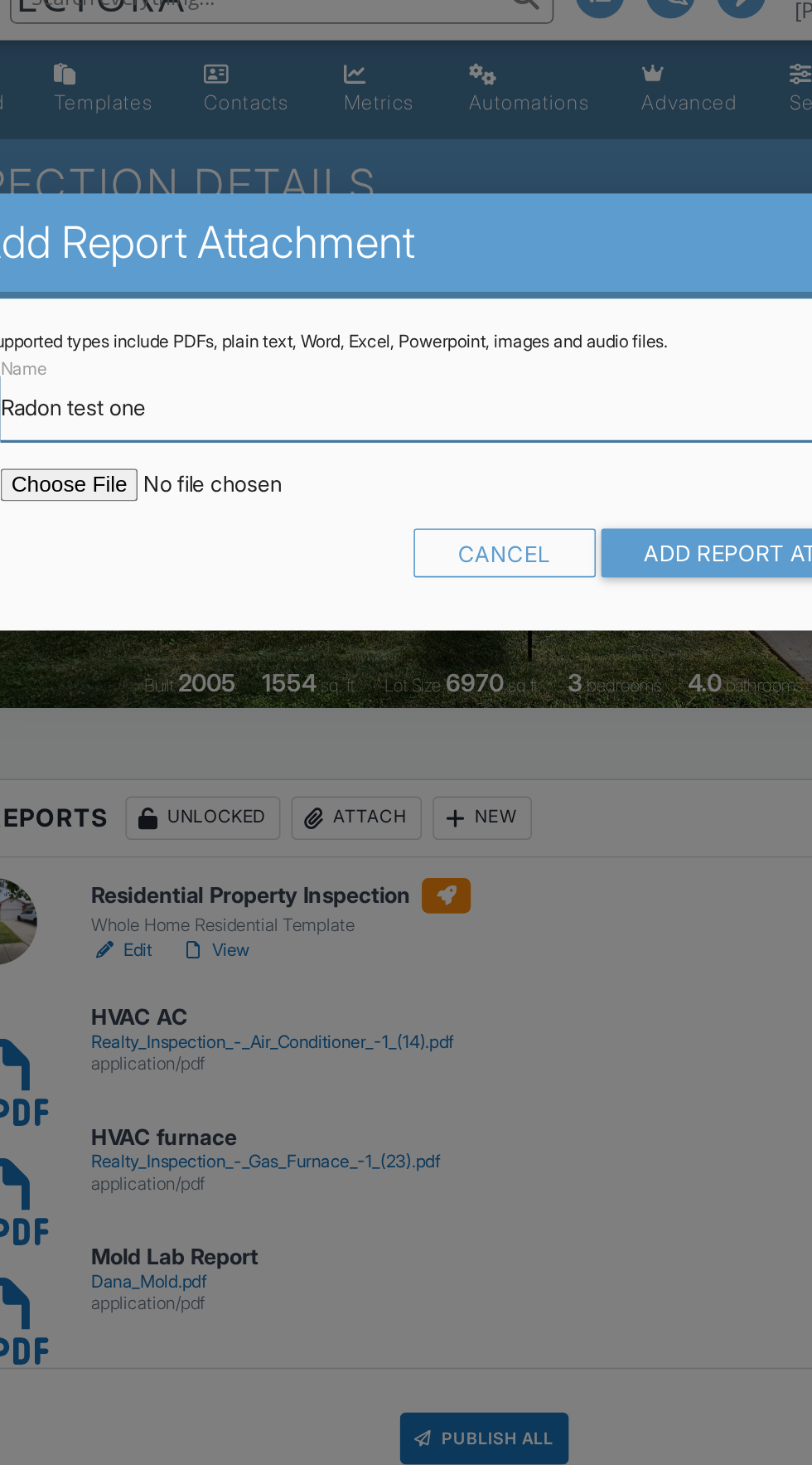
type input "Radon test one"
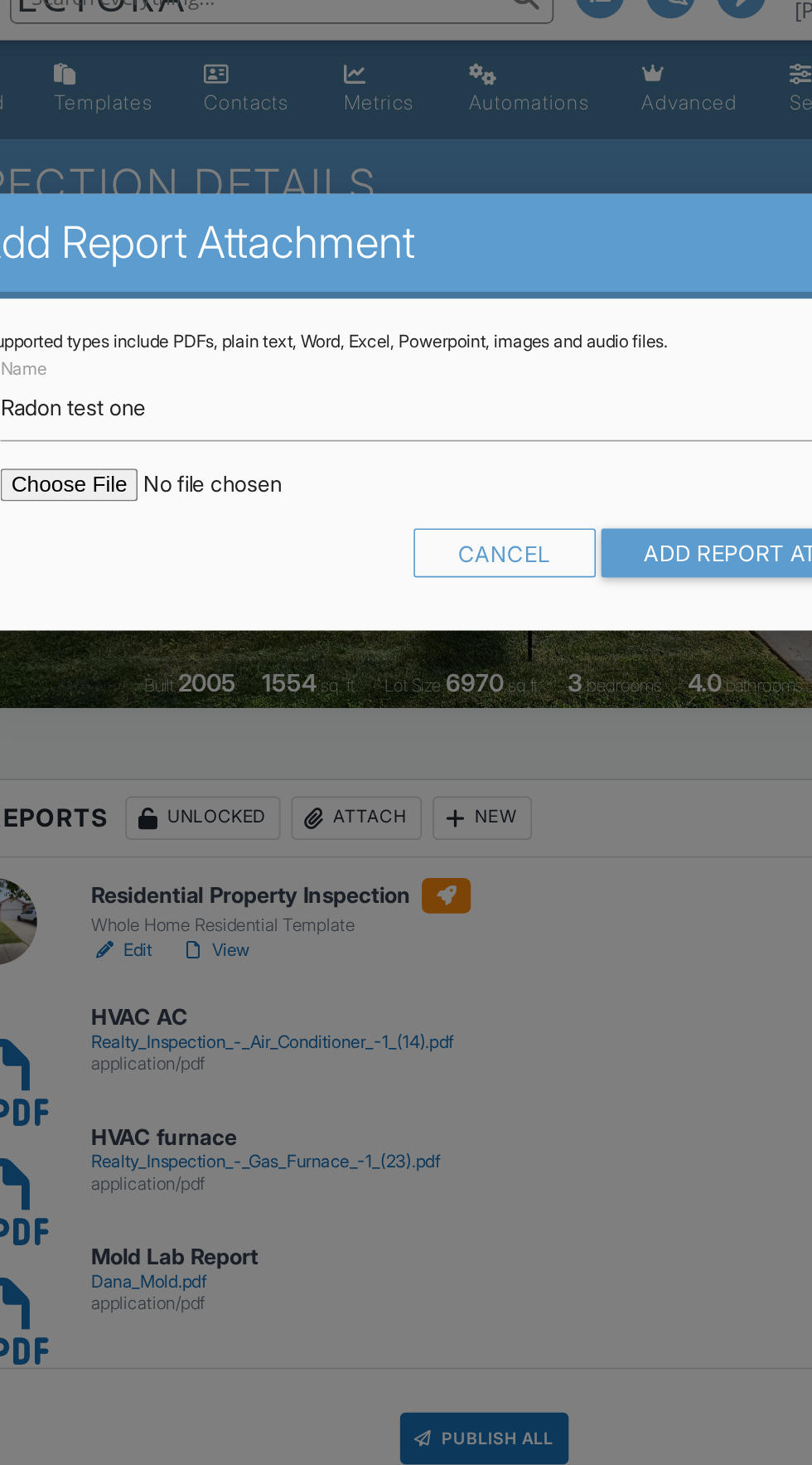
click at [157, 326] on input "file" at bounding box center [251, 324] width 282 height 20
type input "C:\fakepath\5200-Betty-Lou-Boulevard202508271559.pdf"
click at [571, 362] on input "Add Report Attachment" at bounding box center [594, 366] width 235 height 30
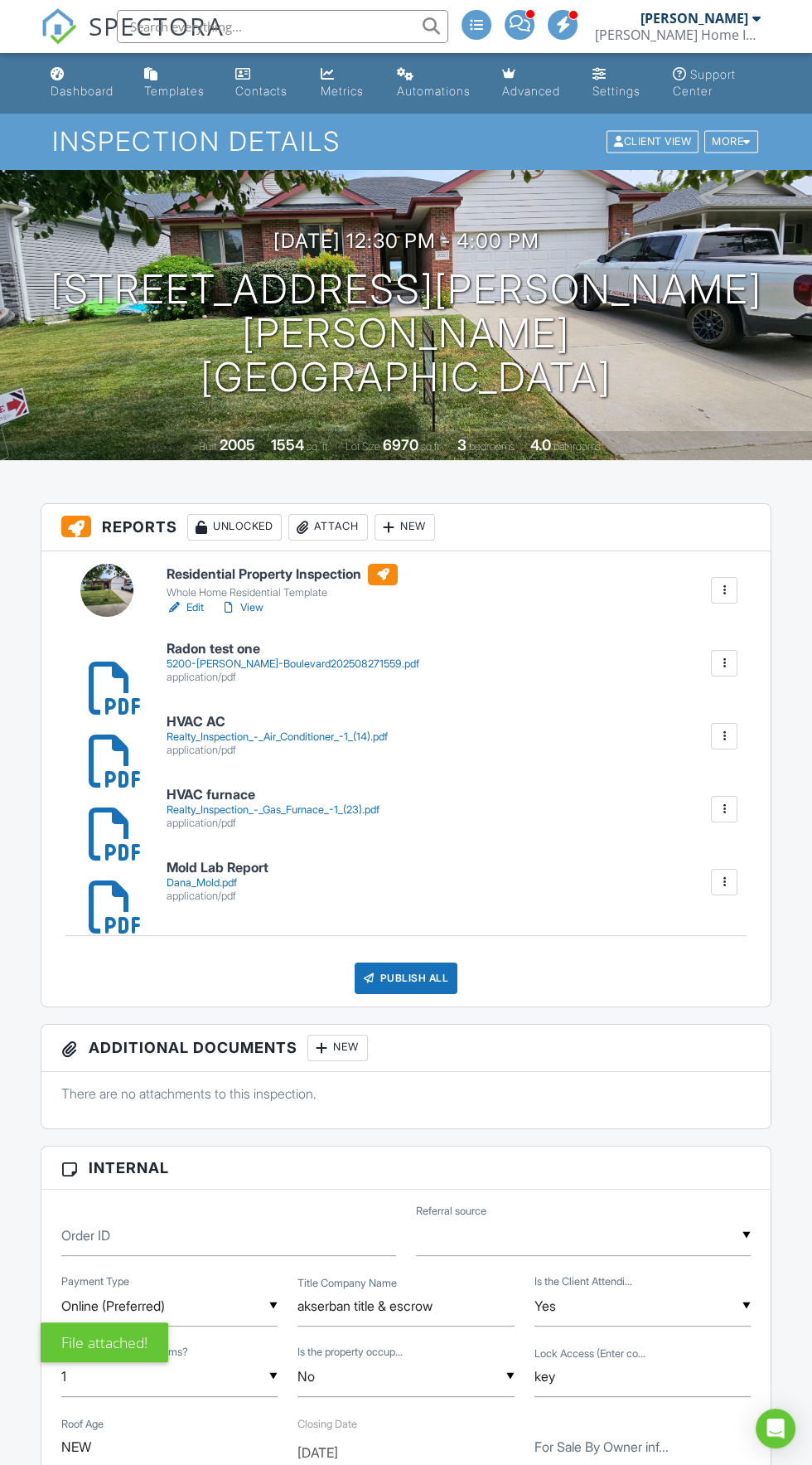
click at [303, 525] on div at bounding box center [302, 527] width 17 height 17
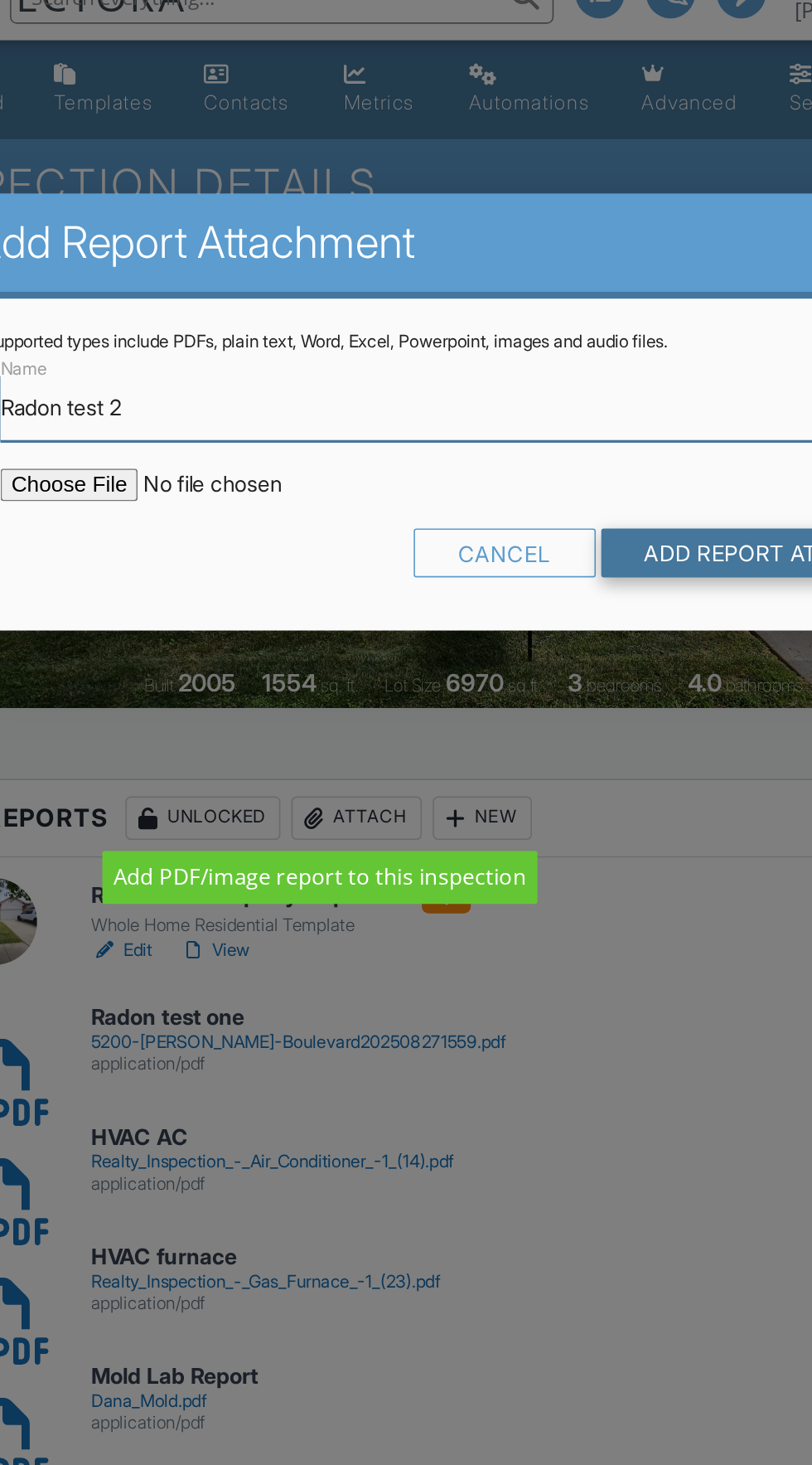
type input "Radon test 2"
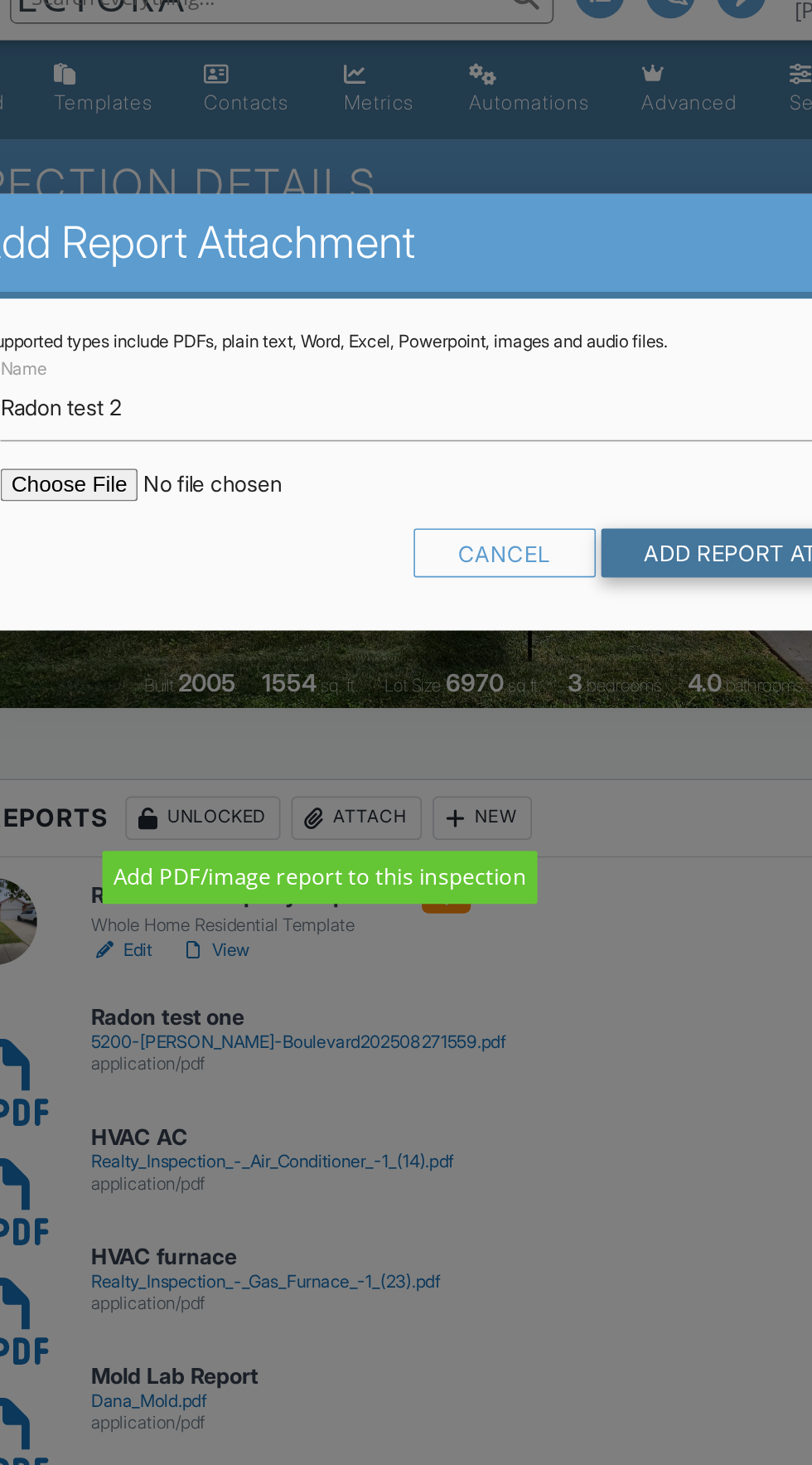
click at [562, 362] on input "Add Report Attachment" at bounding box center [594, 366] width 235 height 30
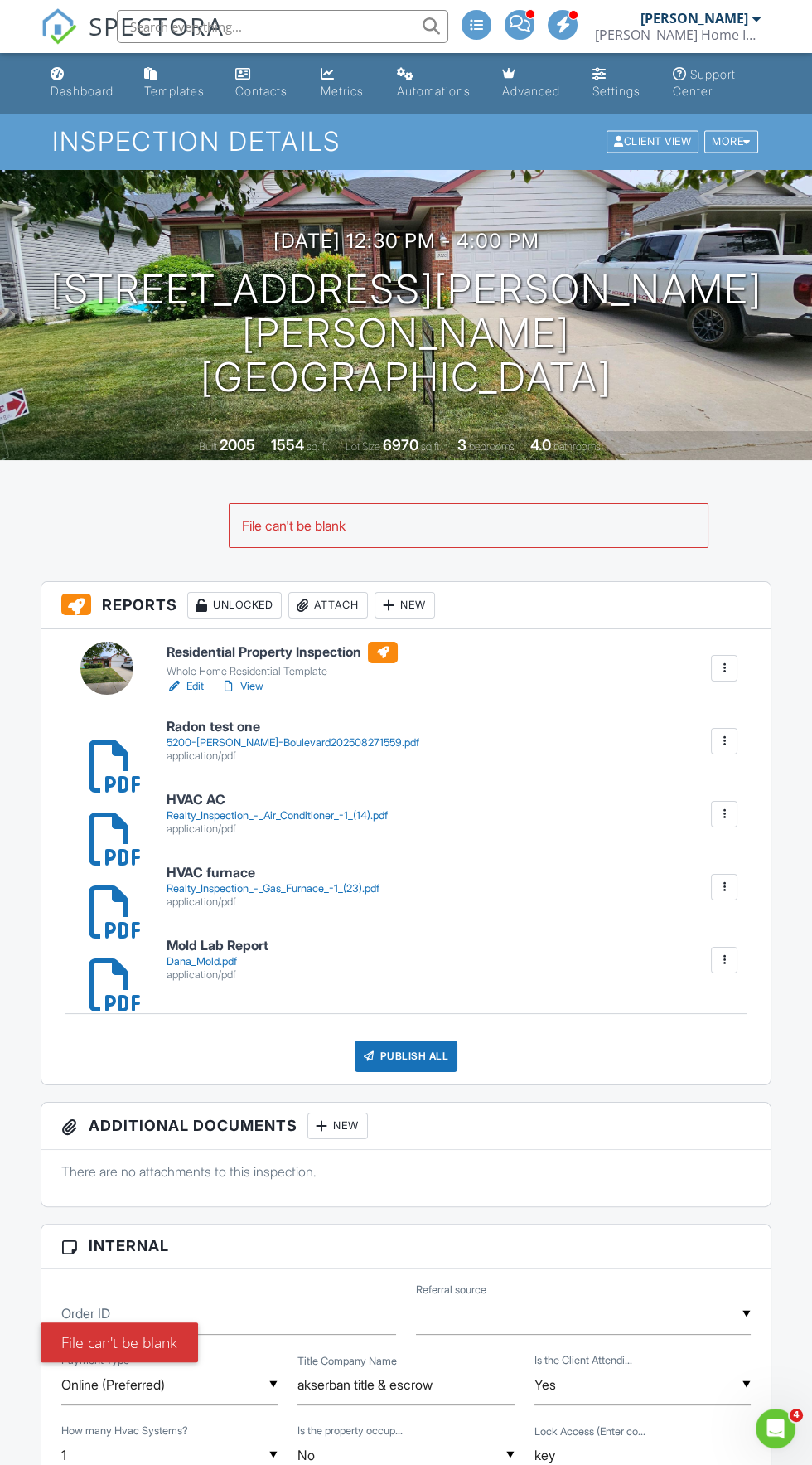
click at [310, 603] on div at bounding box center [302, 605] width 17 height 17
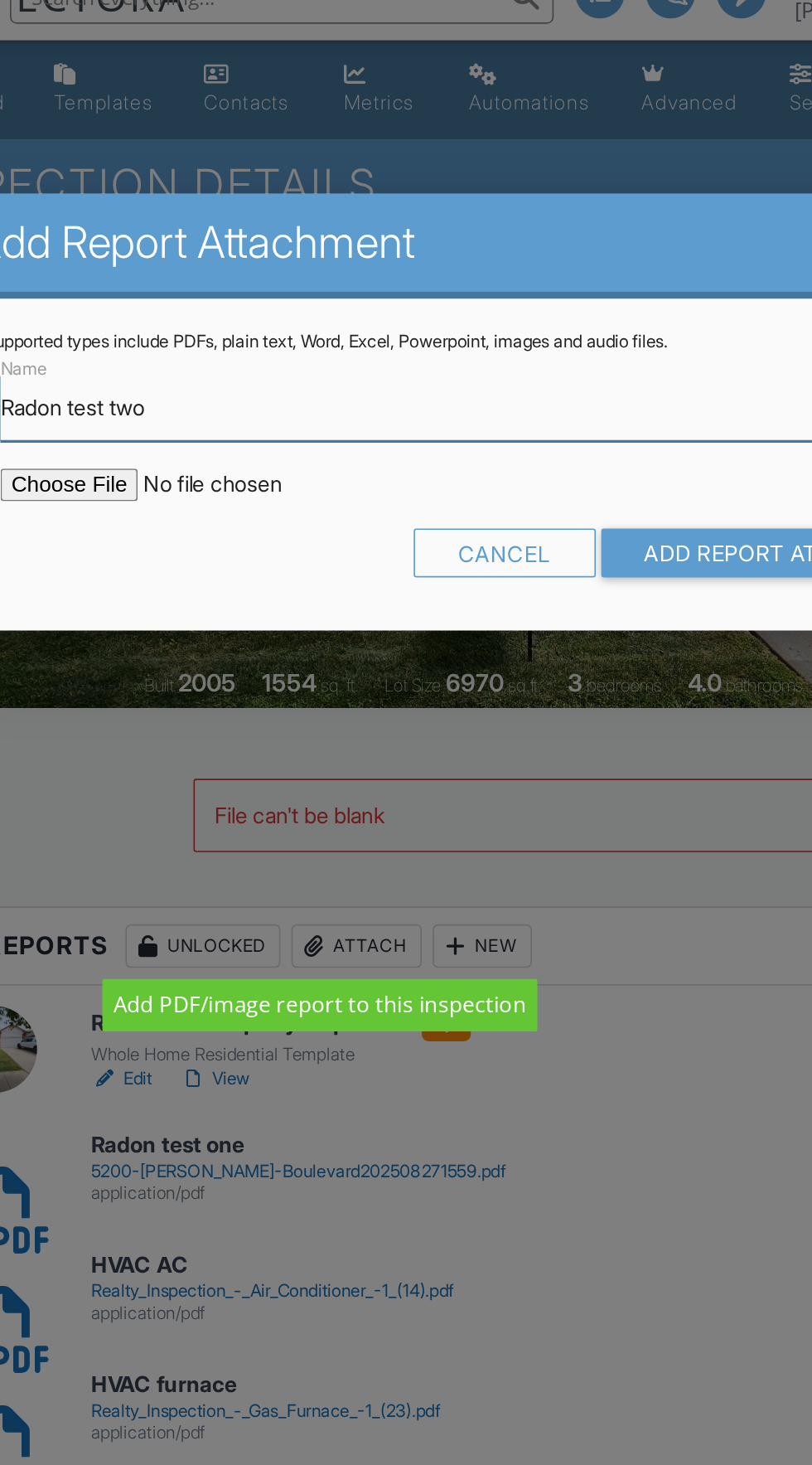
type input "Radon test two"
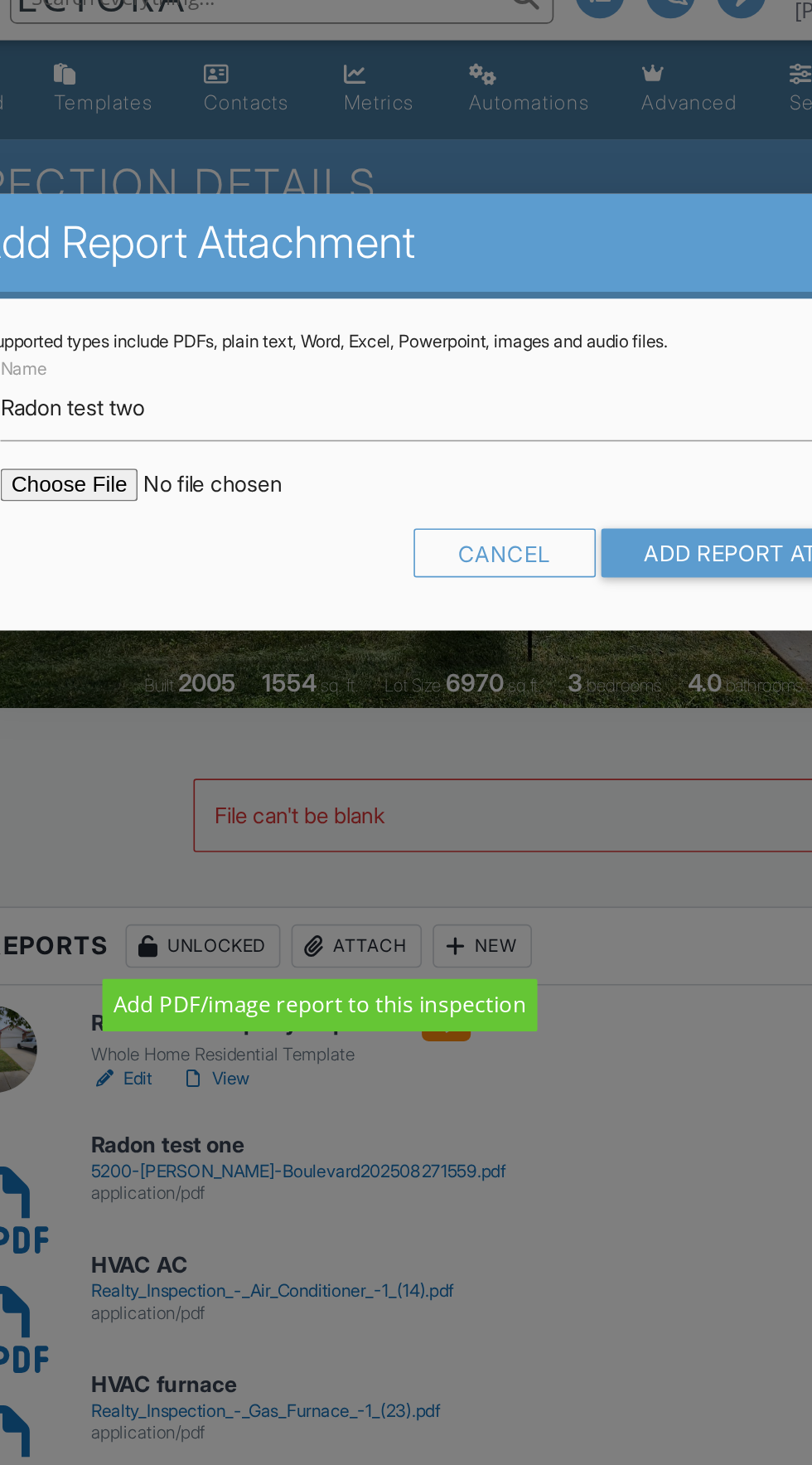
click at [157, 330] on input "file" at bounding box center [251, 324] width 282 height 20
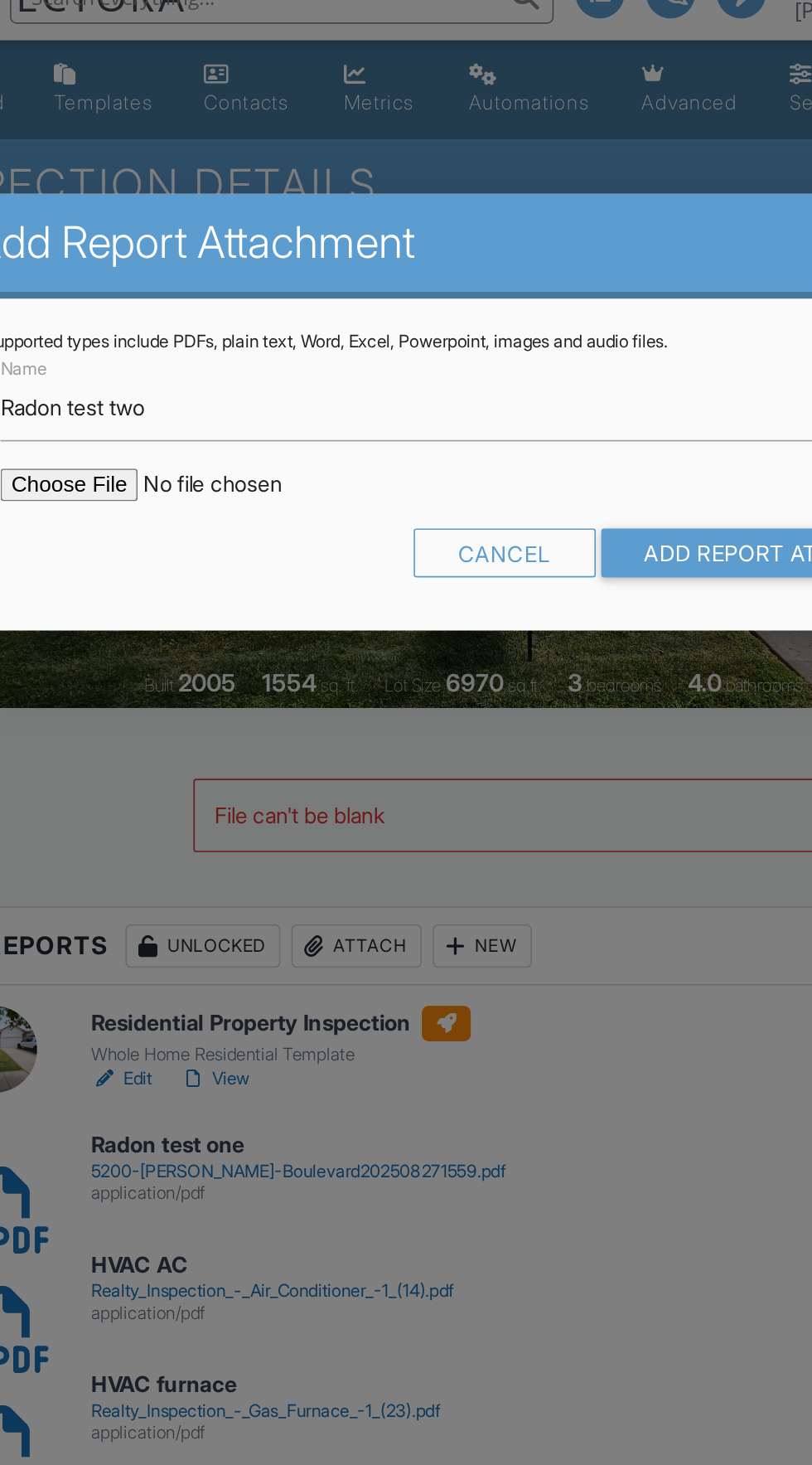
type input "C:\fakepath\5200-Betty-Lou-Boulevard202508271601.pdf"
click at [554, 362] on input "Add Report Attachment" at bounding box center [594, 366] width 235 height 30
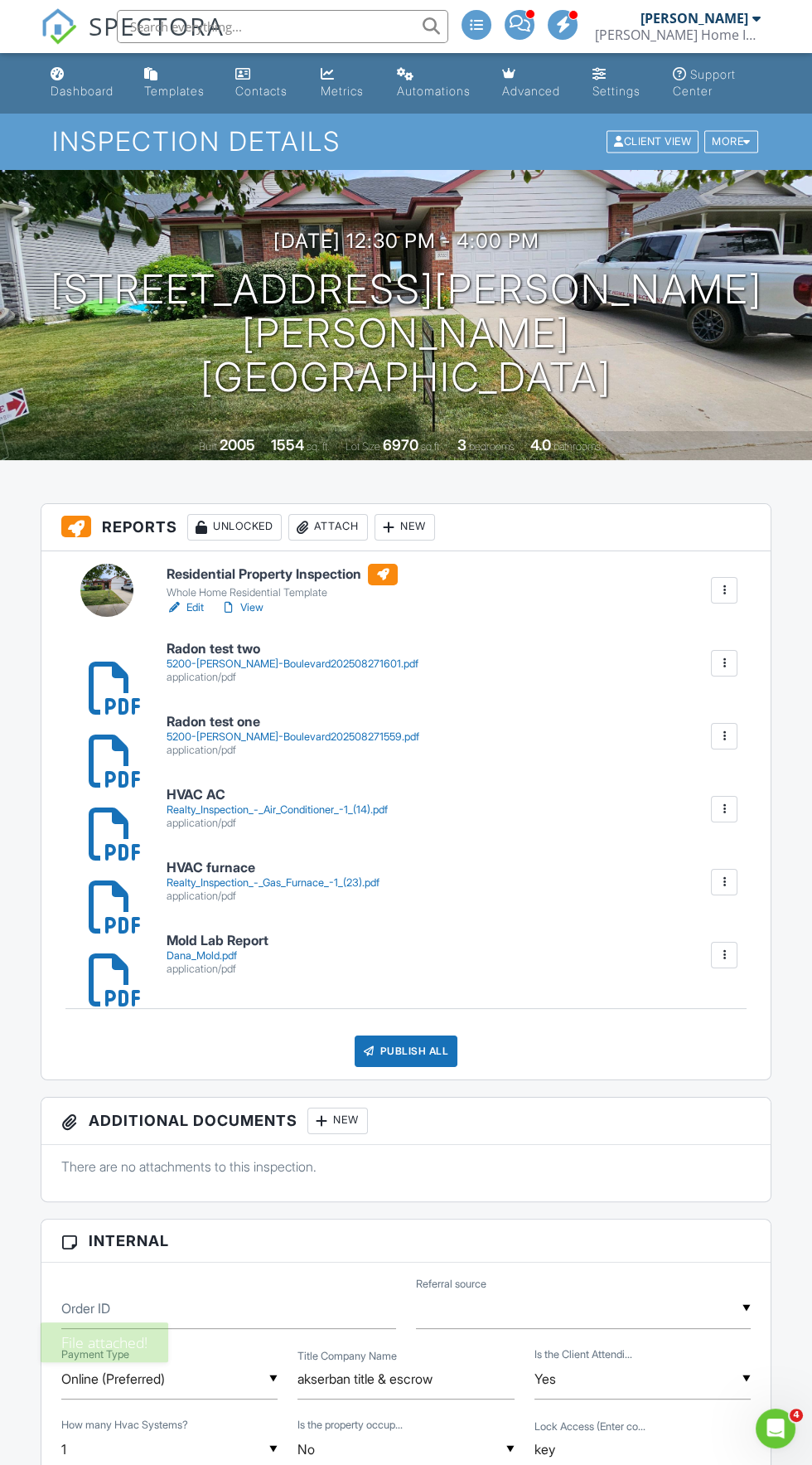
click at [423, 1049] on div "Publish All" at bounding box center [406, 1050] width 104 height 31
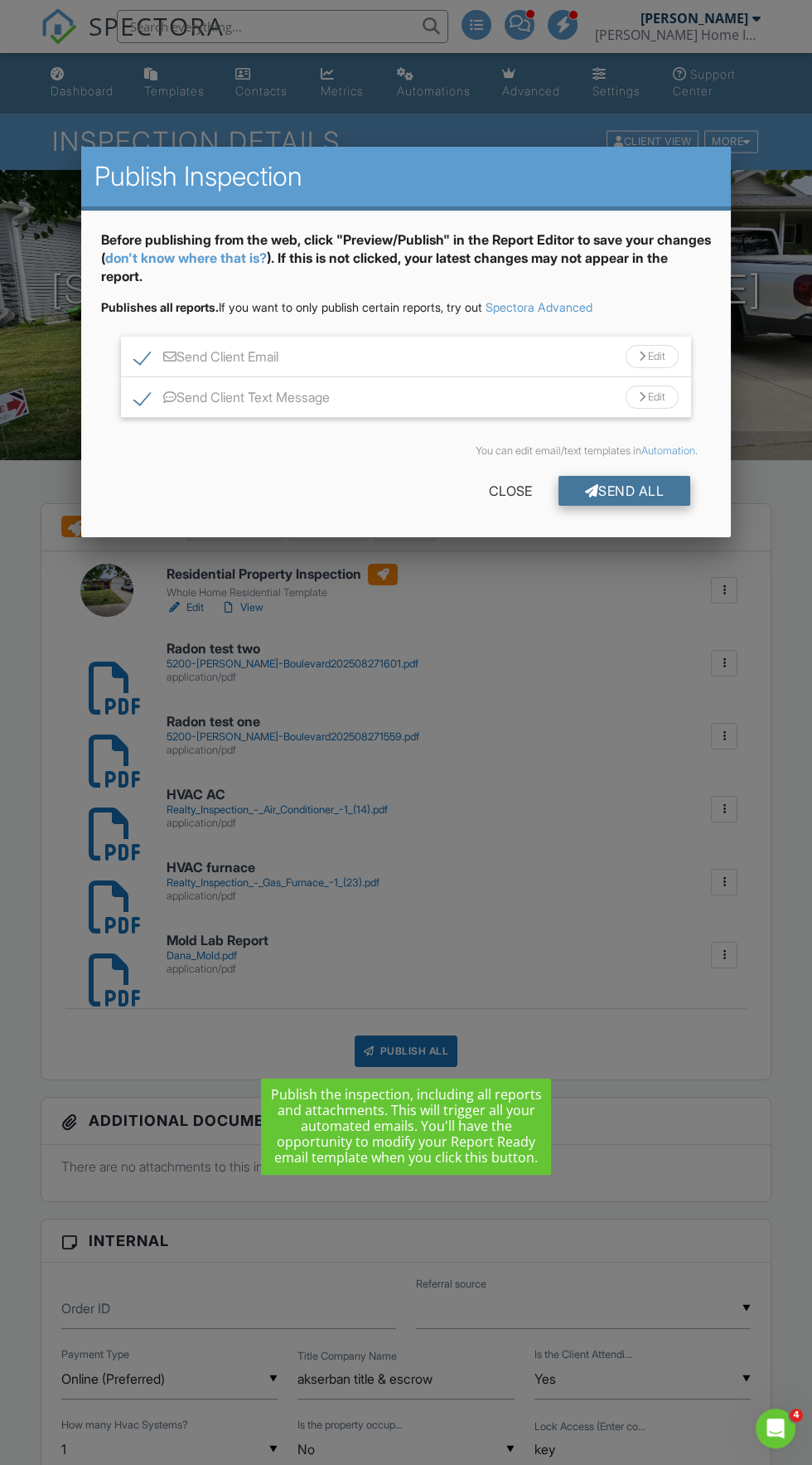
click at [650, 494] on div "Send All" at bounding box center [625, 491] width 132 height 30
